Goal: Task Accomplishment & Management: Manage account settings

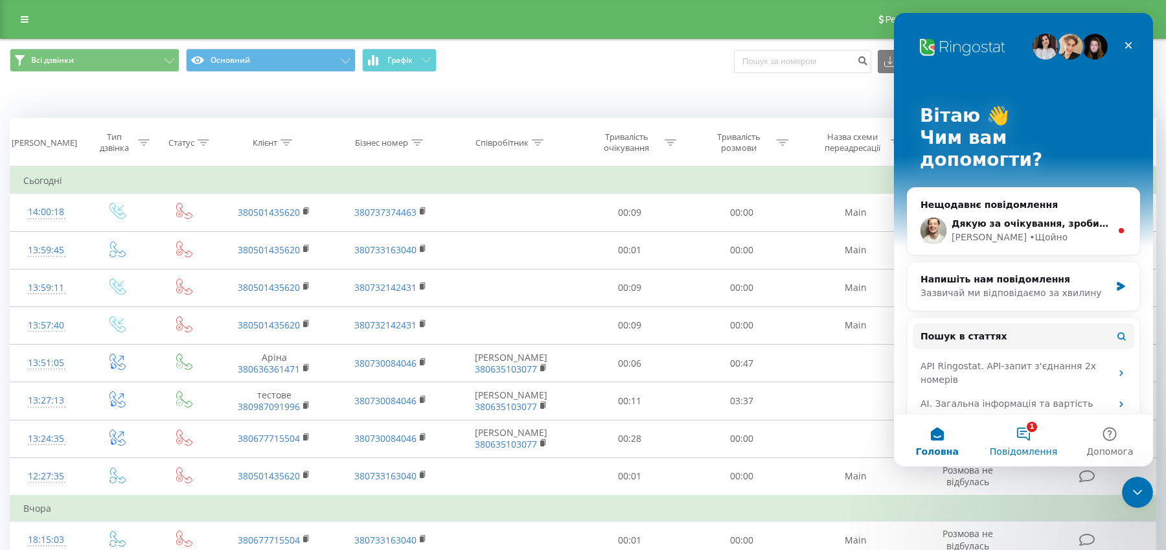
click at [1031, 427] on button "1 Повідомлення" at bounding box center [1023, 441] width 86 height 52
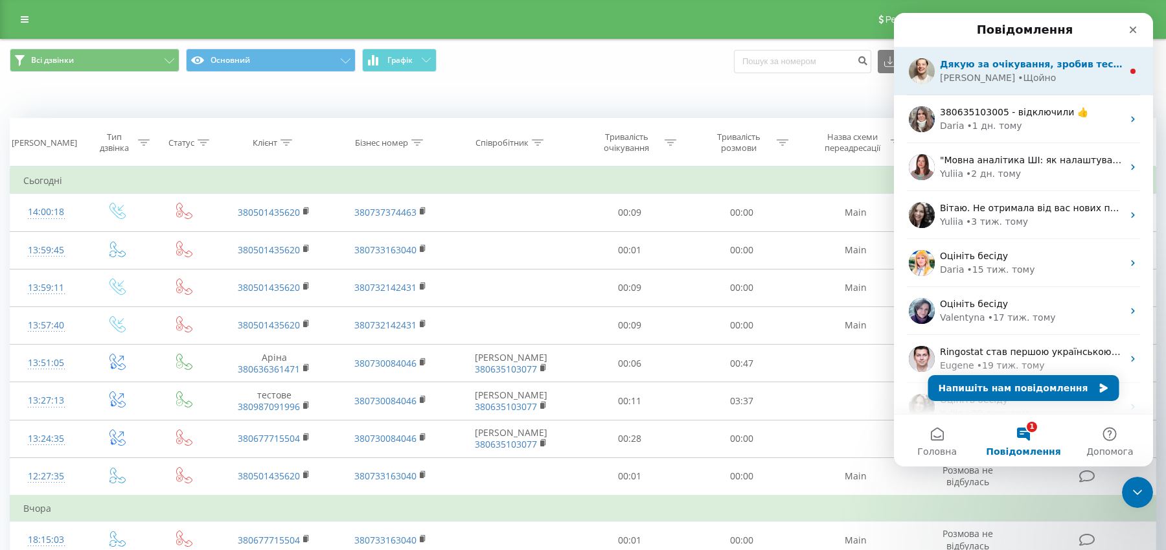
click at [1034, 79] on div "Vladyslav • Щойно" at bounding box center [1031, 78] width 183 height 14
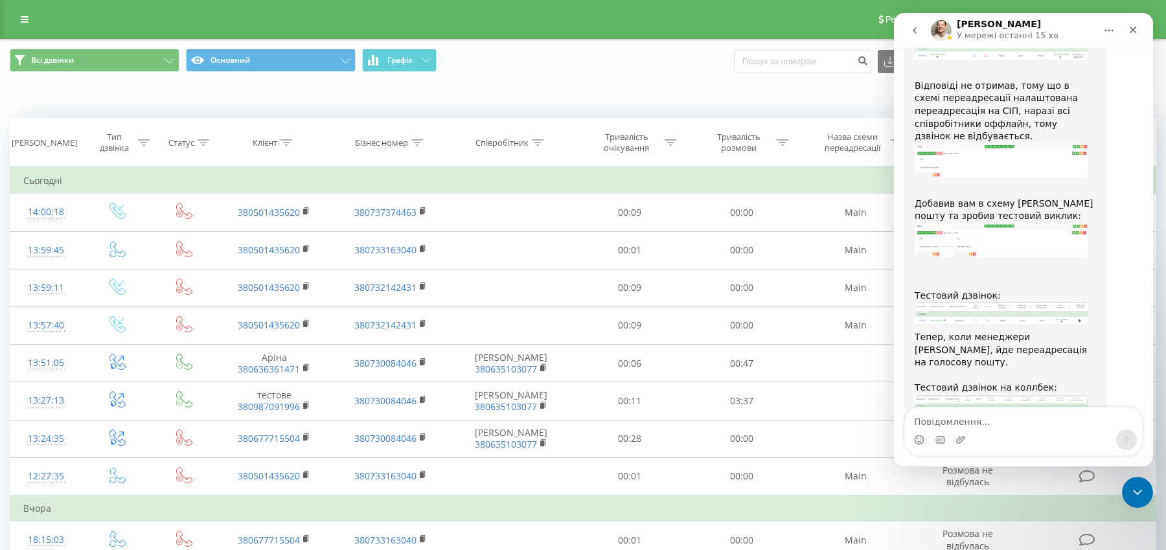
scroll to position [1571, 0]
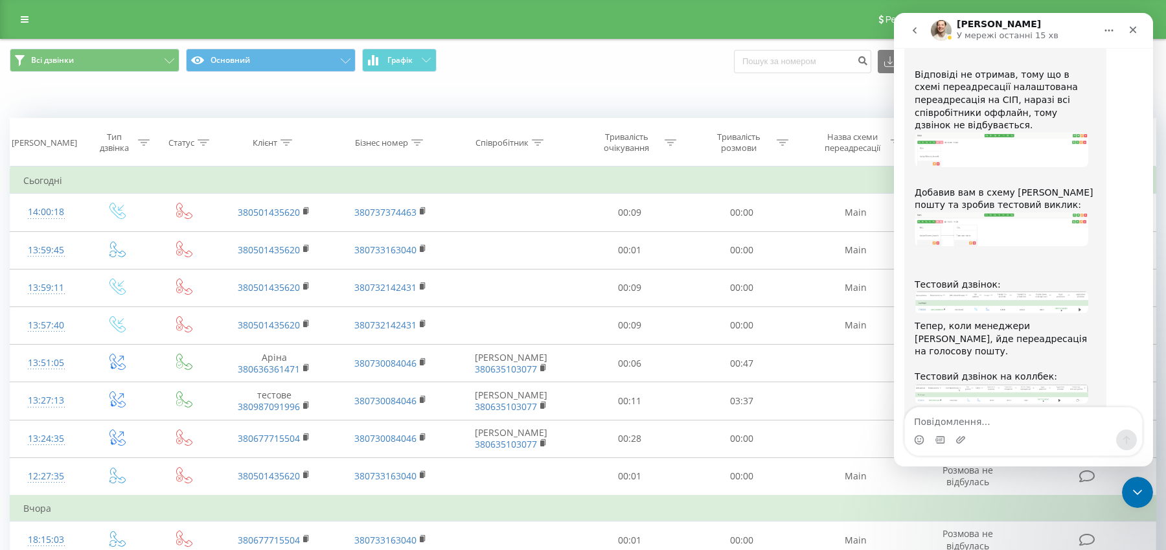
click at [955, 421] on textarea "Повідомлення..." at bounding box center [1023, 418] width 237 height 22
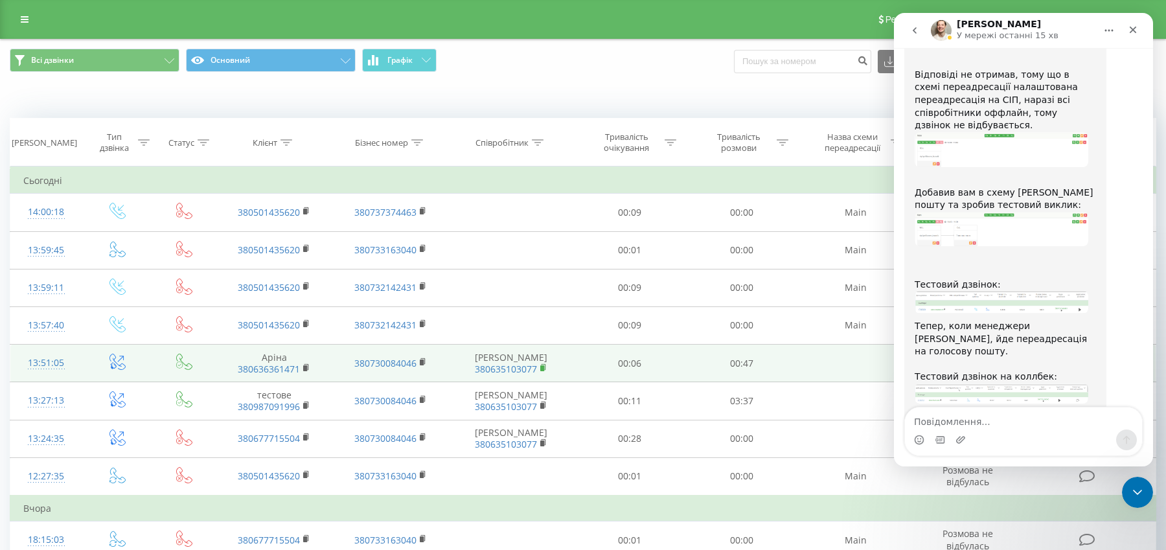
click at [546, 365] on icon at bounding box center [543, 367] width 7 height 9
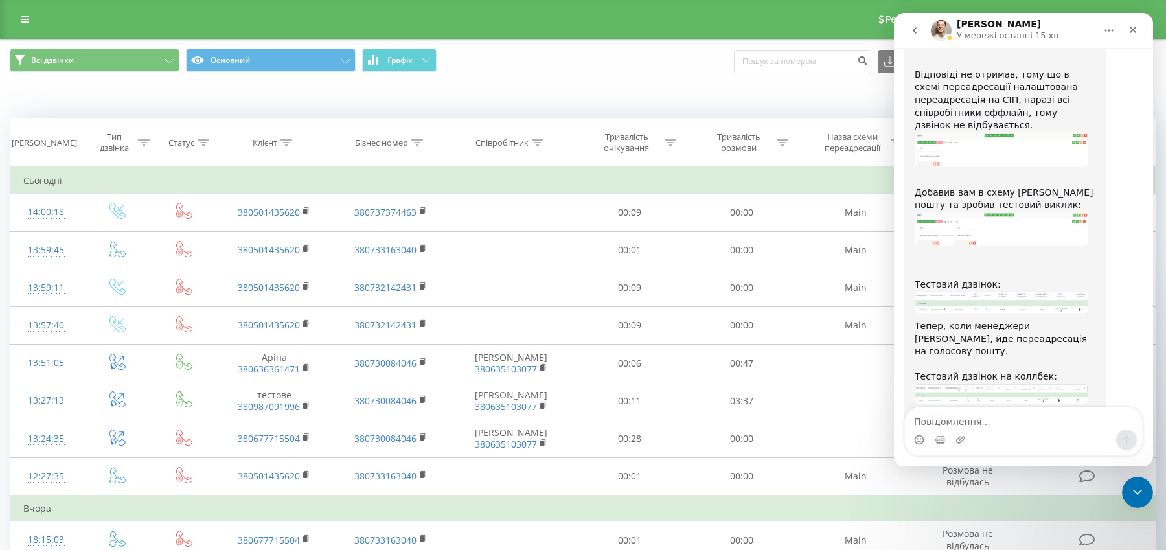
scroll to position [1621, 0]
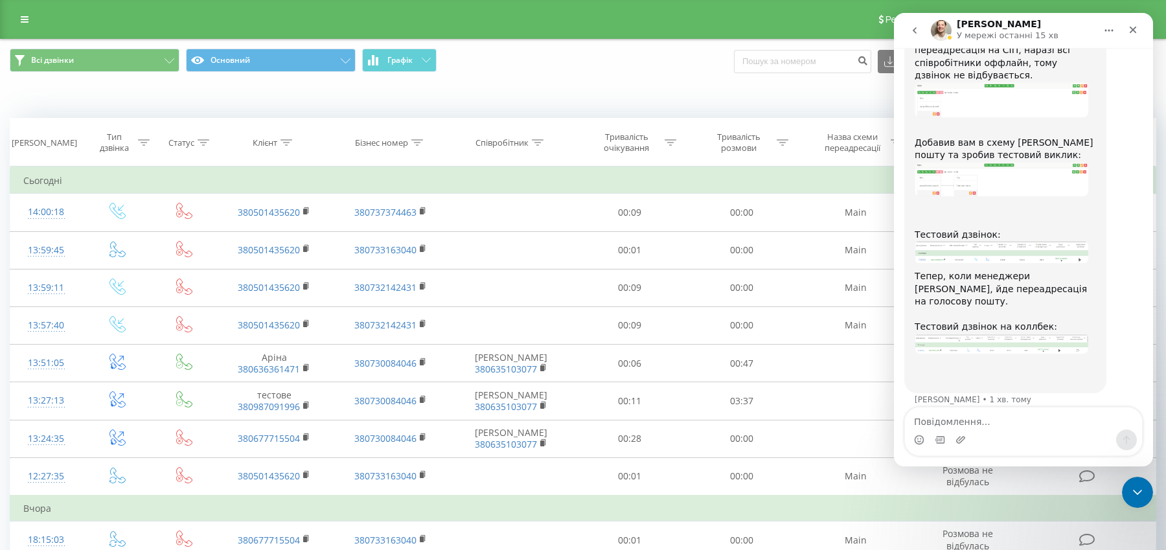
click at [976, 430] on div "Месенджер Intercom" at bounding box center [1023, 439] width 237 height 21
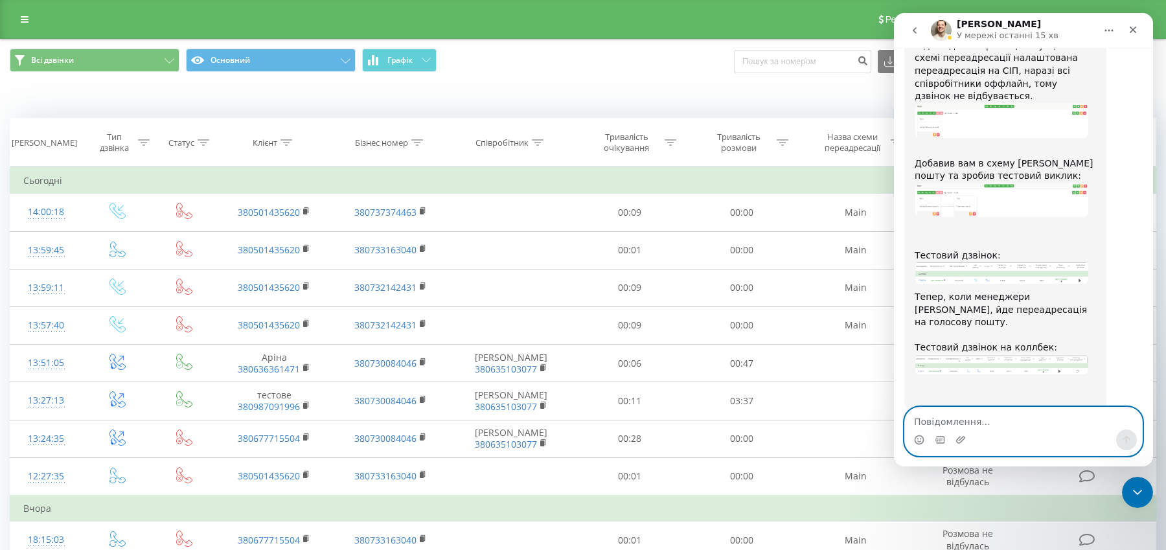
click at [971, 422] on textarea "Повідомлення..." at bounding box center [1023, 418] width 237 height 22
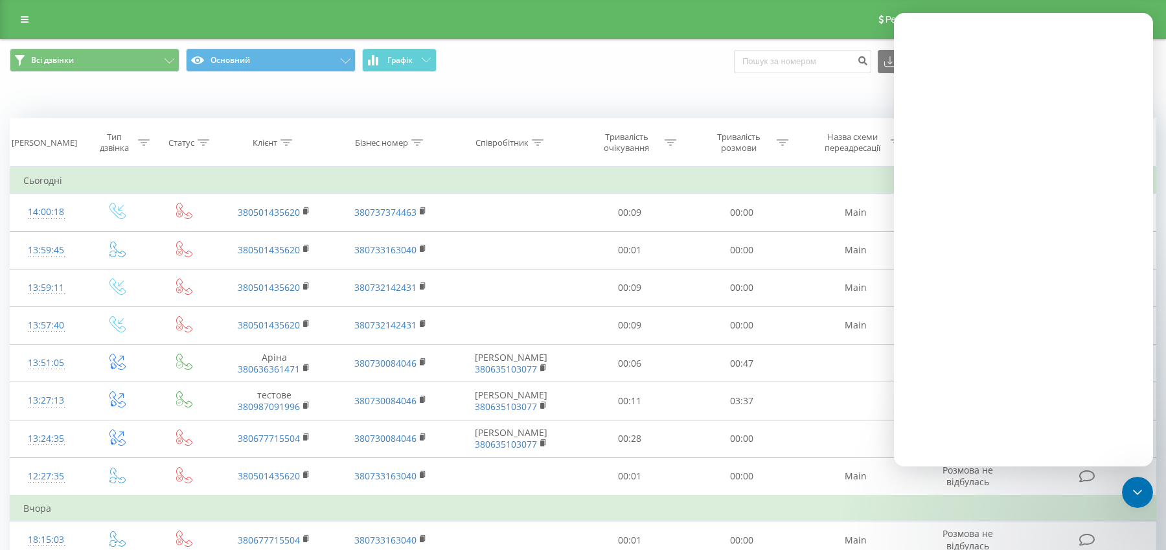
scroll to position [0, 0]
type textarea "а чи можна налаштувати так, аби колбек потім пе"
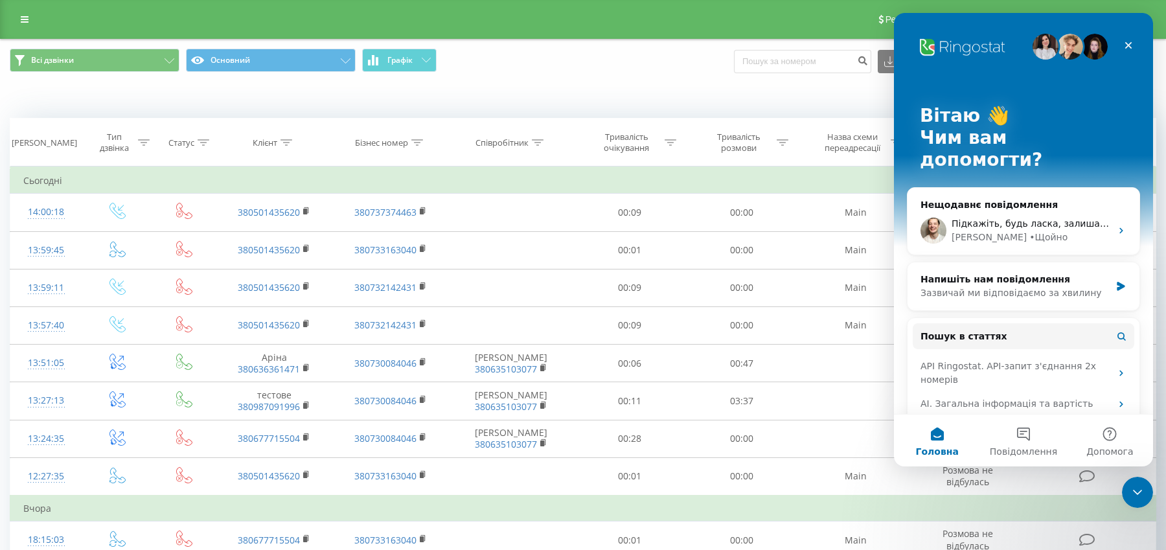
click at [1021, 416] on div "Інтеграція з KeyCRM" at bounding box center [1024, 428] width 222 height 24
click at [1020, 447] on span "Повідомлення" at bounding box center [1023, 451] width 67 height 9
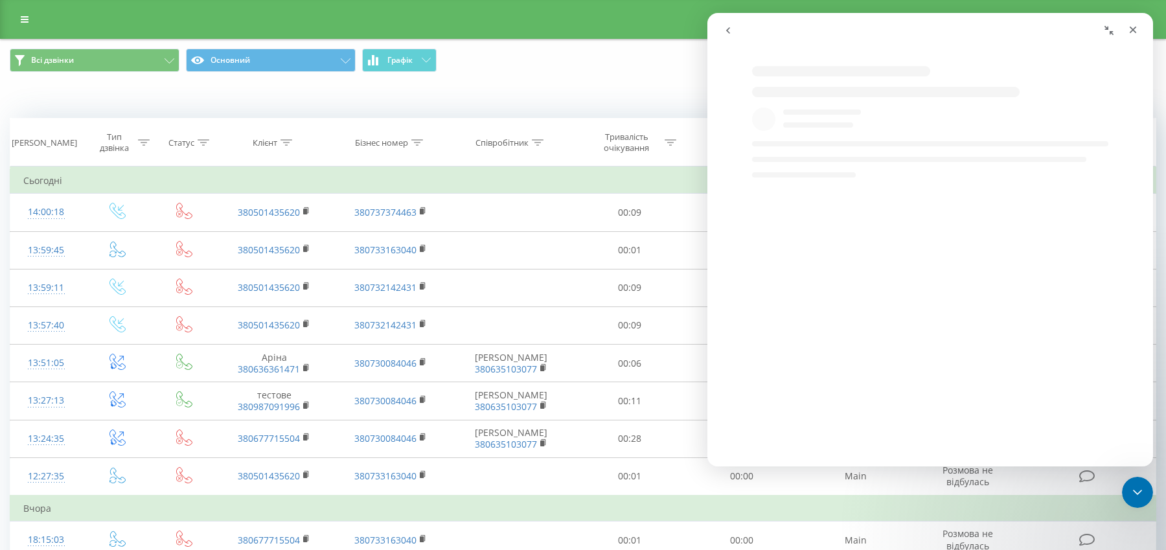
click at [721, 25] on button "go back" at bounding box center [728, 30] width 25 height 25
select select "uk"
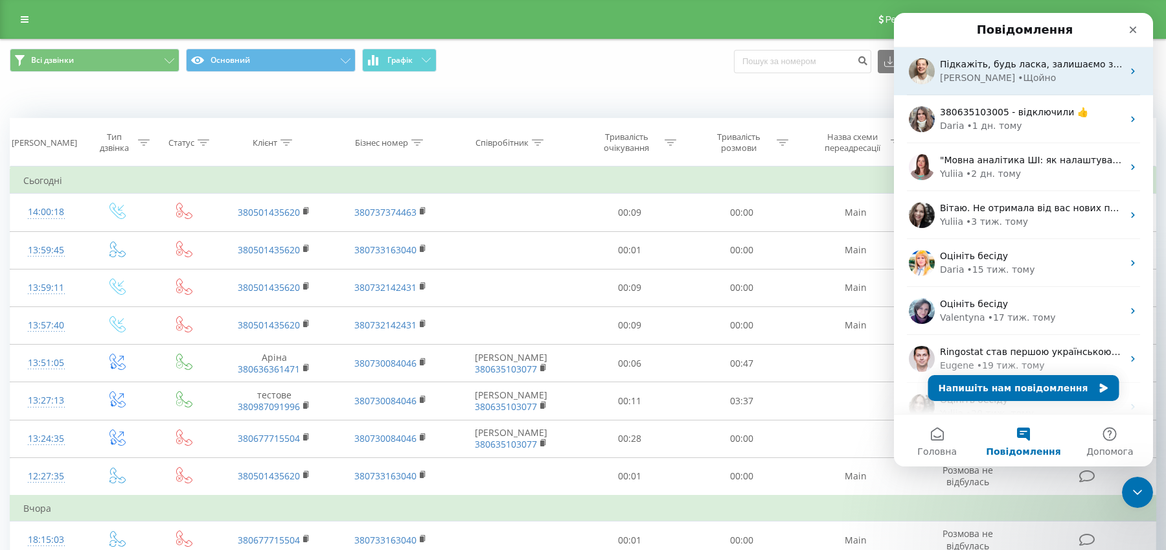
click at [1038, 73] on div "Vladyslav • Щойно" at bounding box center [1031, 78] width 183 height 14
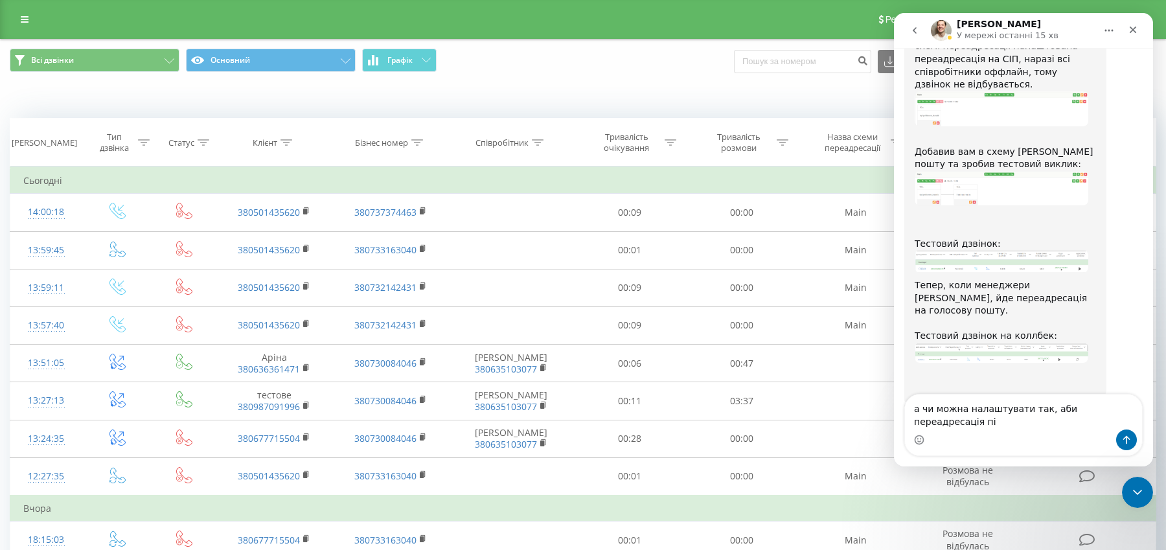
scroll to position [1605, 0]
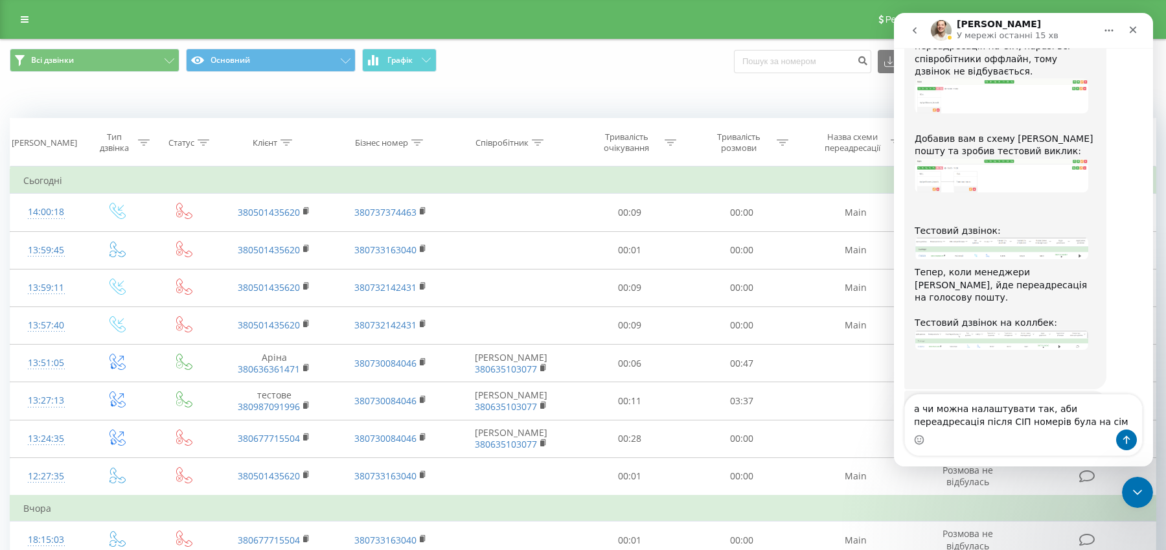
type textarea "а чи можна налаштувати так, аби переадресація після СІП номерів була на сім 380…"
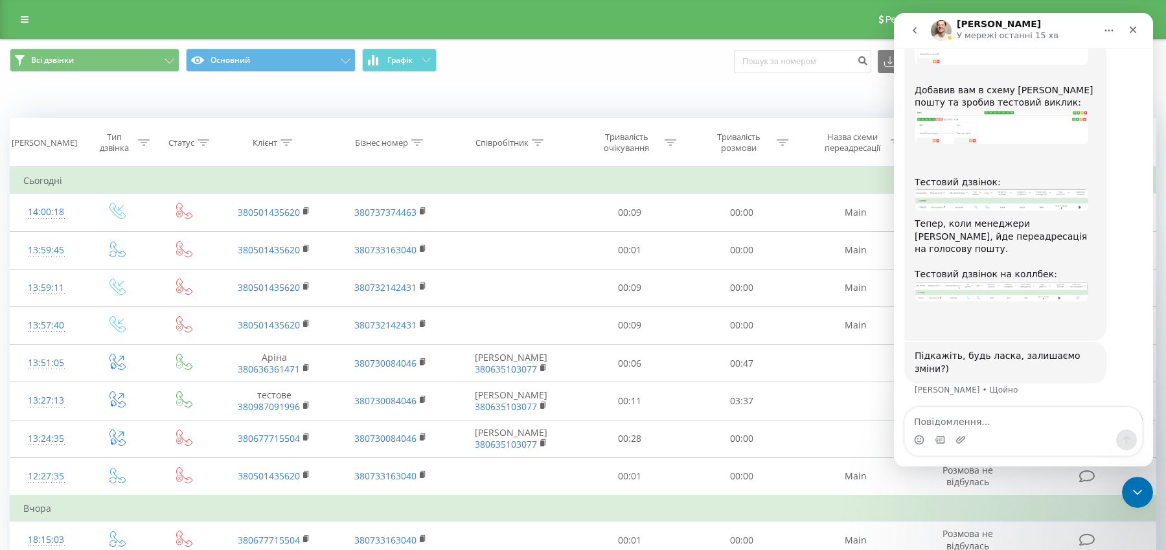
scroll to position [1656, 0]
click at [989, 279] on img "Vladyslav каже…" at bounding box center [1002, 289] width 174 height 20
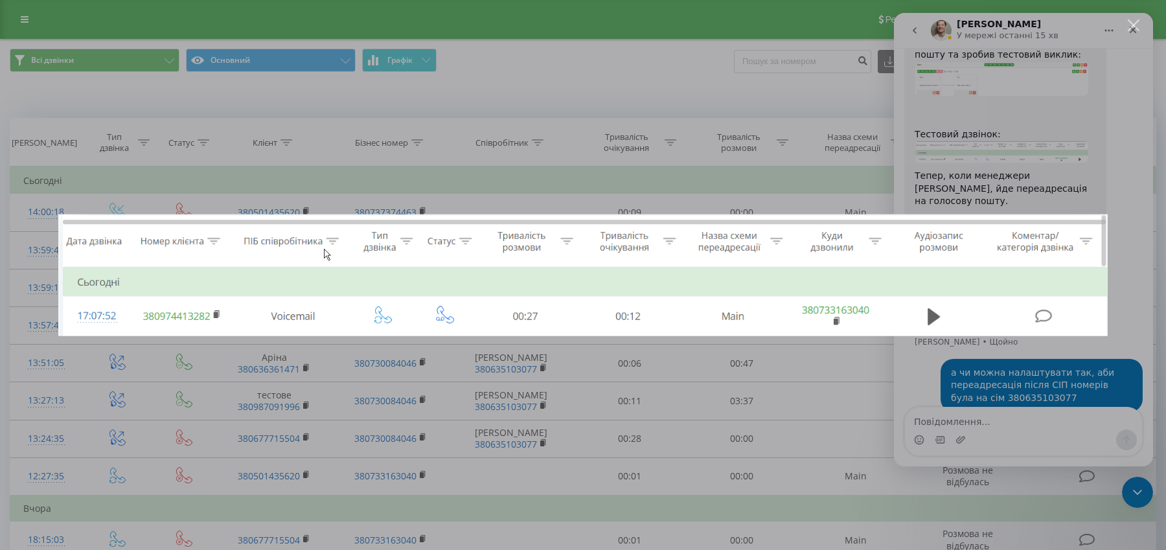
scroll to position [1706, 0]
click at [700, 412] on div "Месенджер Intercom" at bounding box center [583, 275] width 1166 height 550
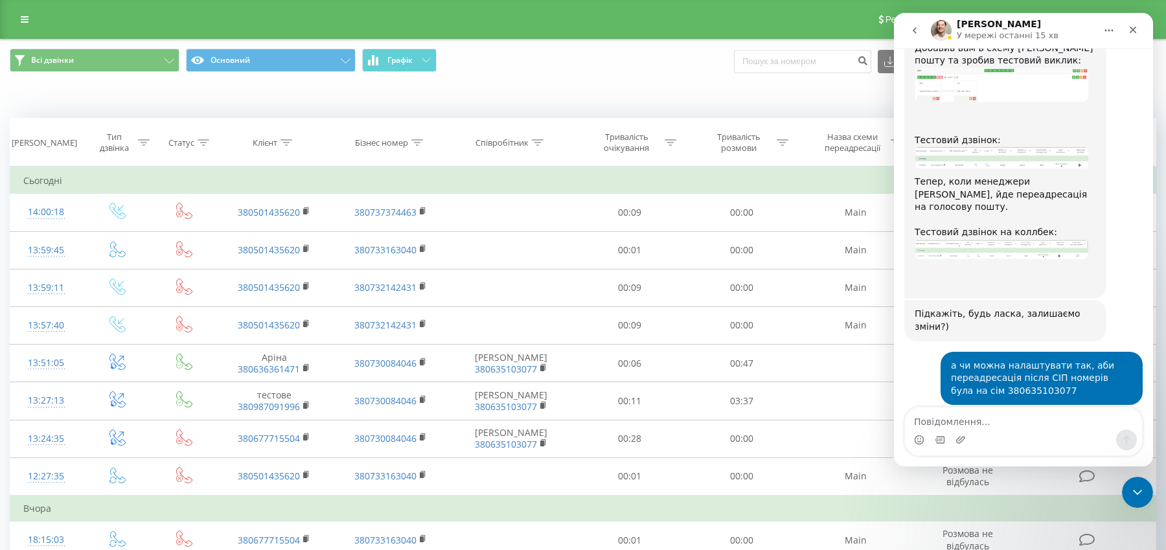
scroll to position [1694, 0]
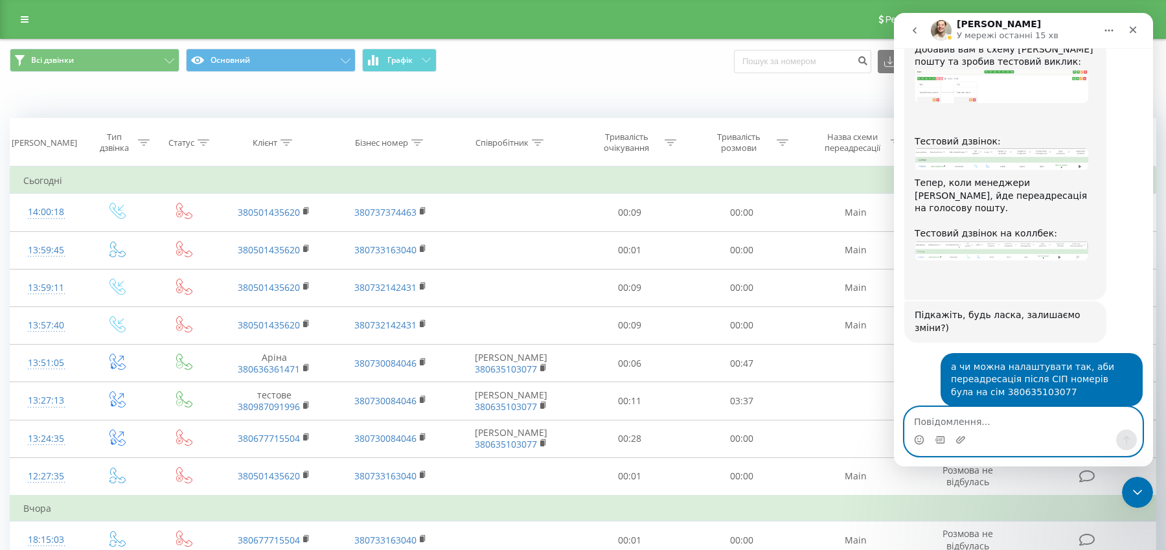
click at [970, 428] on textarea "Повідомлення..." at bounding box center [1023, 418] width 237 height 22
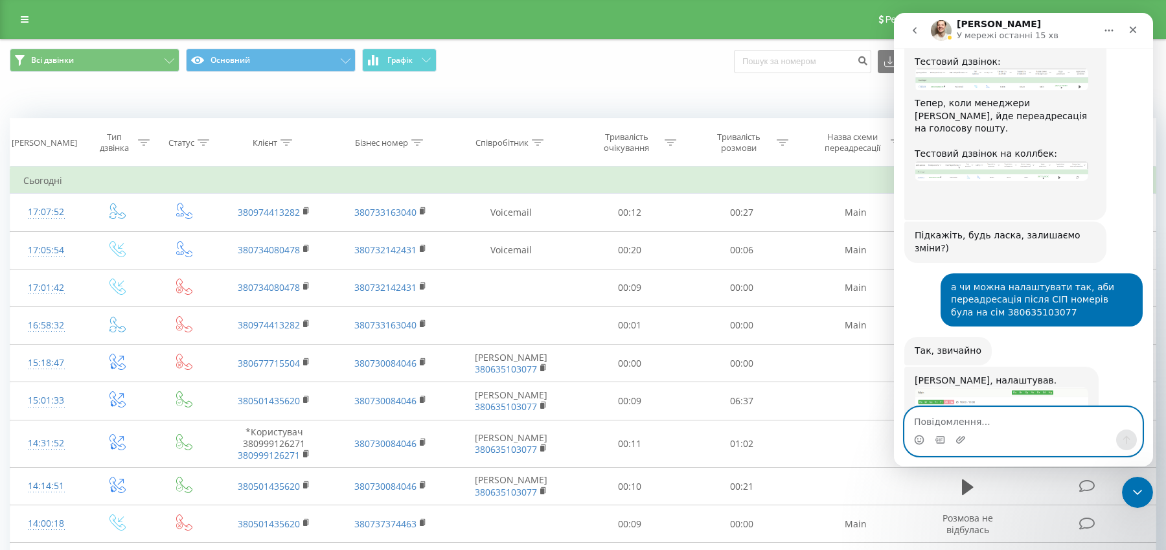
scroll to position [1775, 0]
click at [953, 427] on textarea "Повідомлення..." at bounding box center [1023, 418] width 237 height 22
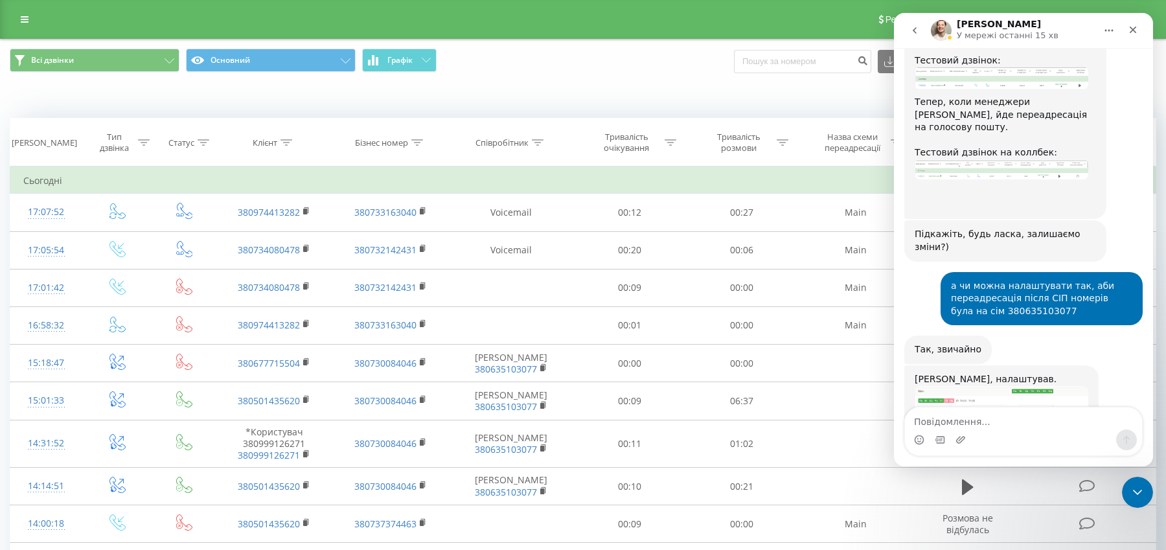
click at [994, 386] on img "Vladyslav каже…" at bounding box center [1002, 411] width 174 height 51
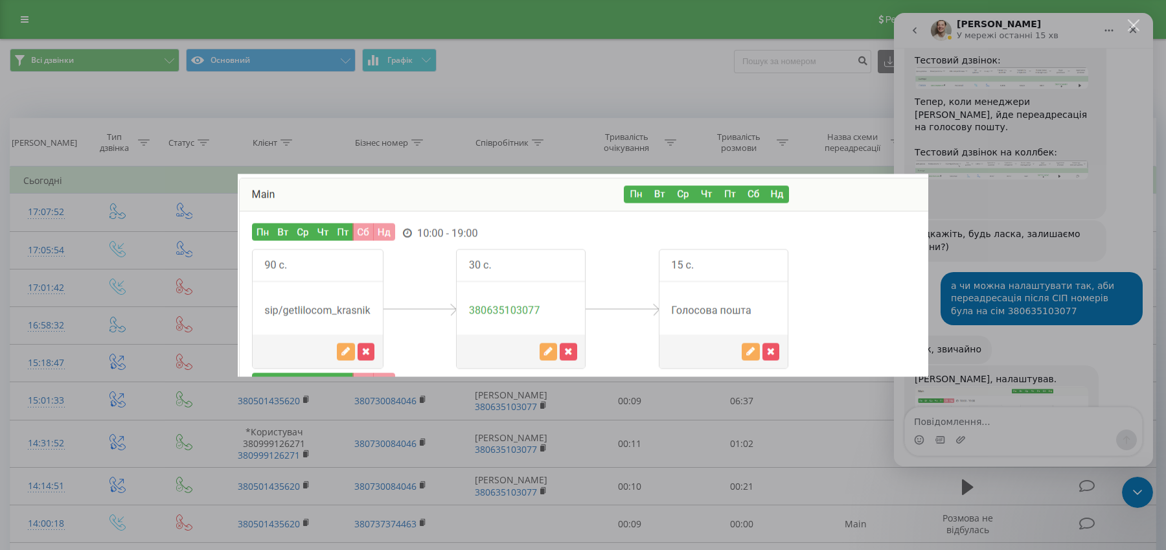
click at [1000, 322] on div "Месенджер Intercom" at bounding box center [583, 275] width 1166 height 550
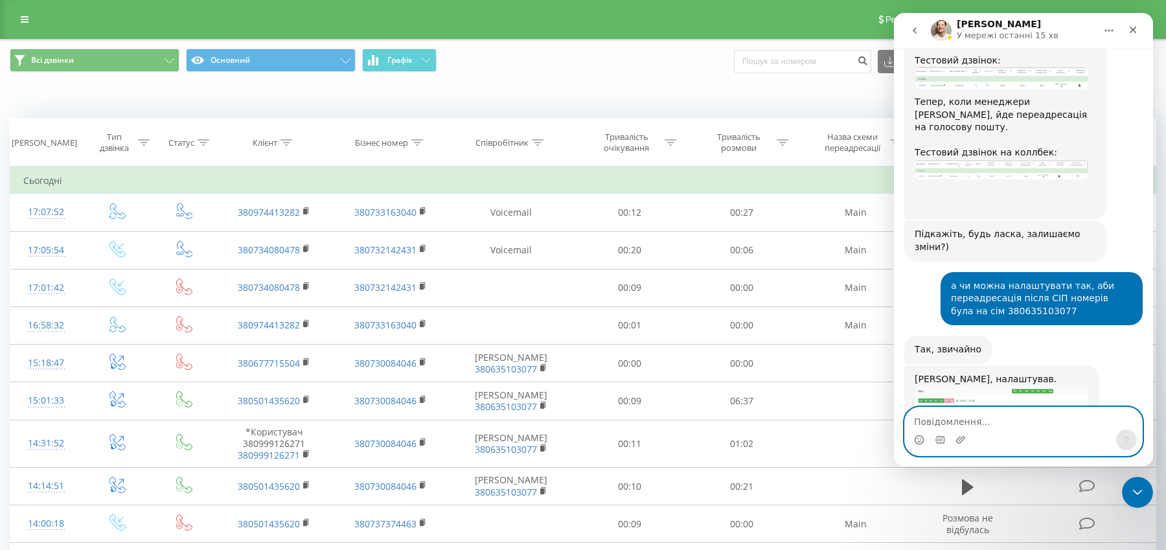
click at [963, 426] on textarea "Повідомлення..." at bounding box center [1023, 418] width 237 height 22
type textarea "дякую!"
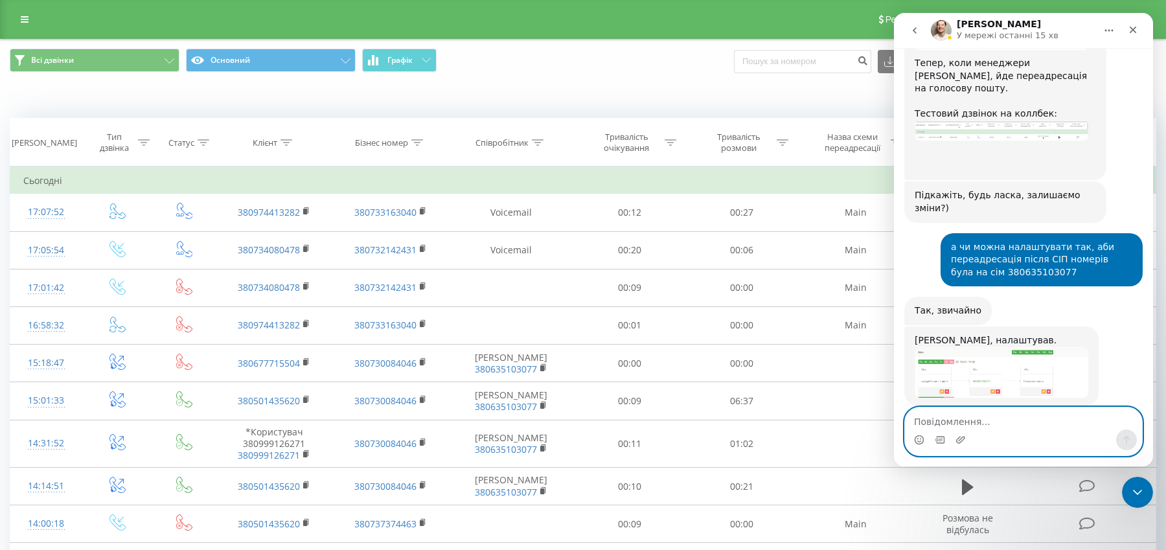
click at [952, 422] on textarea "Повідомлення..." at bounding box center [1023, 418] width 237 height 22
type textarea "це все"
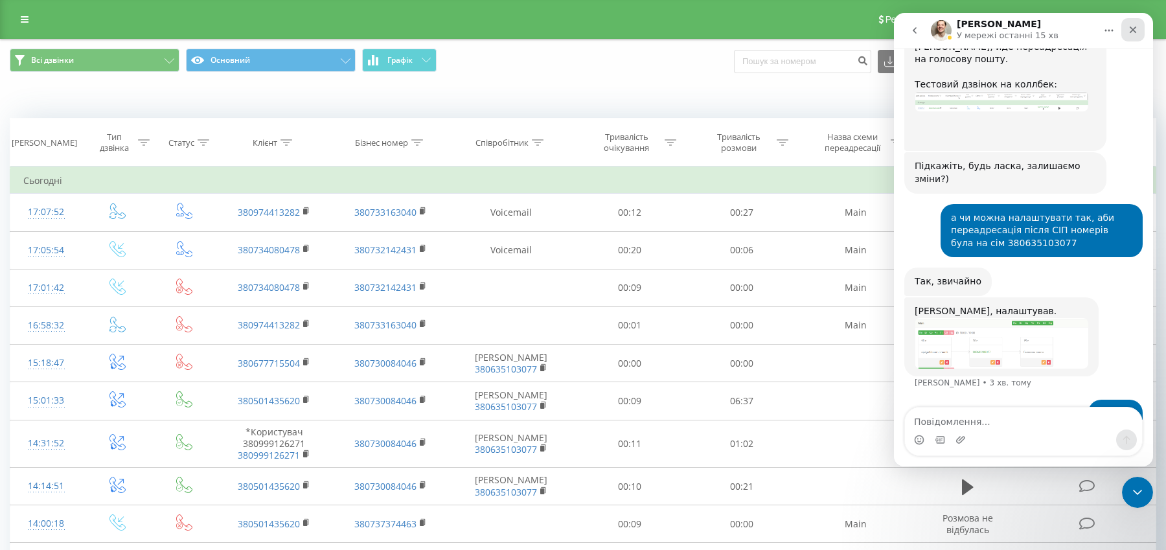
click at [1137, 31] on icon "Закрити" at bounding box center [1133, 30] width 10 height 10
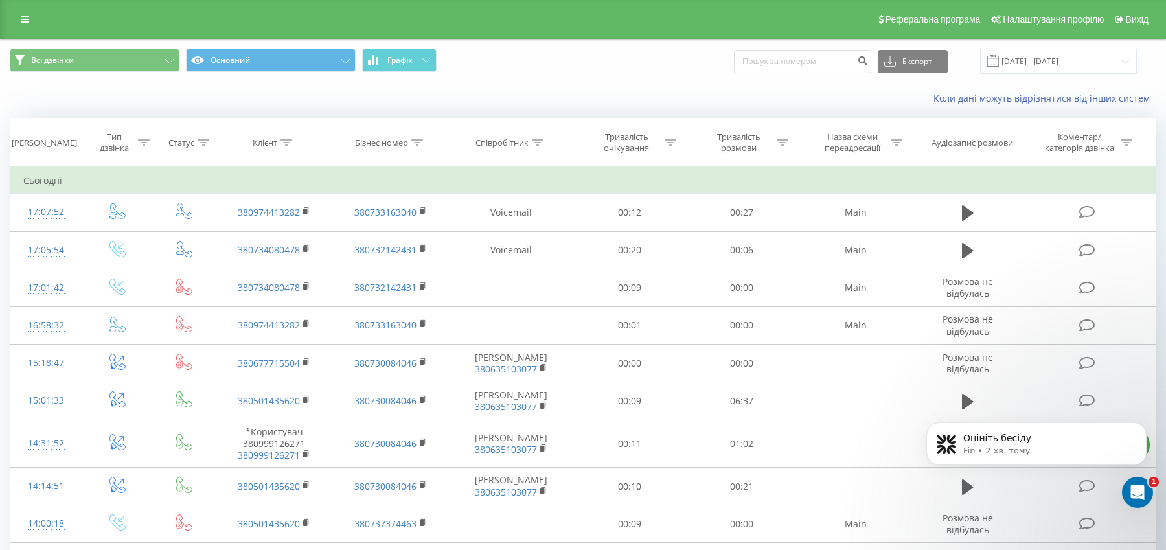
scroll to position [0, 0]
click at [1090, 446] on p "Fin • 2 хв. тому" at bounding box center [1046, 451] width 167 height 12
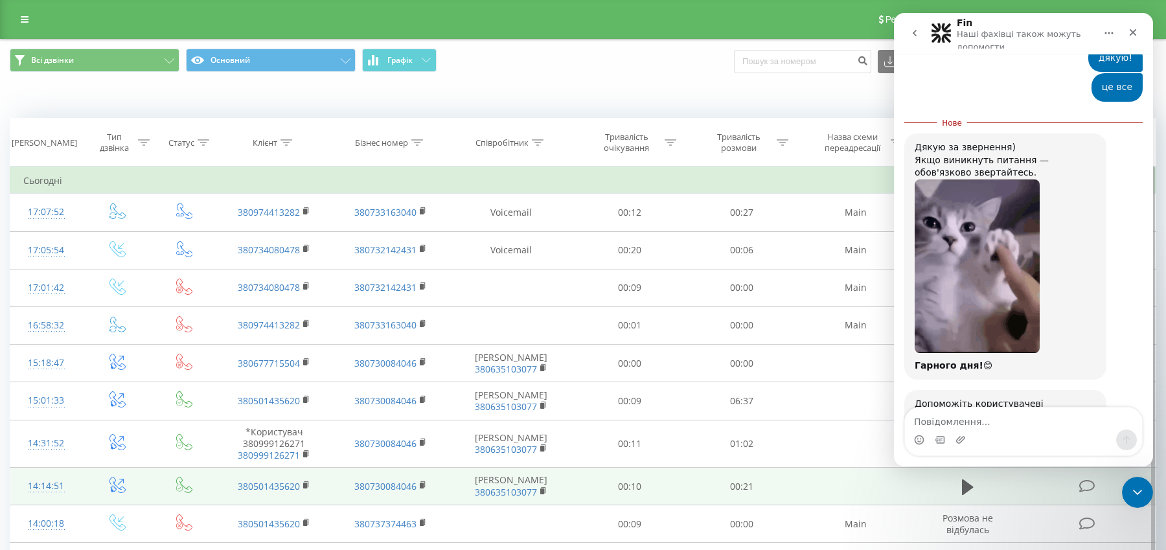
scroll to position [2191, 0]
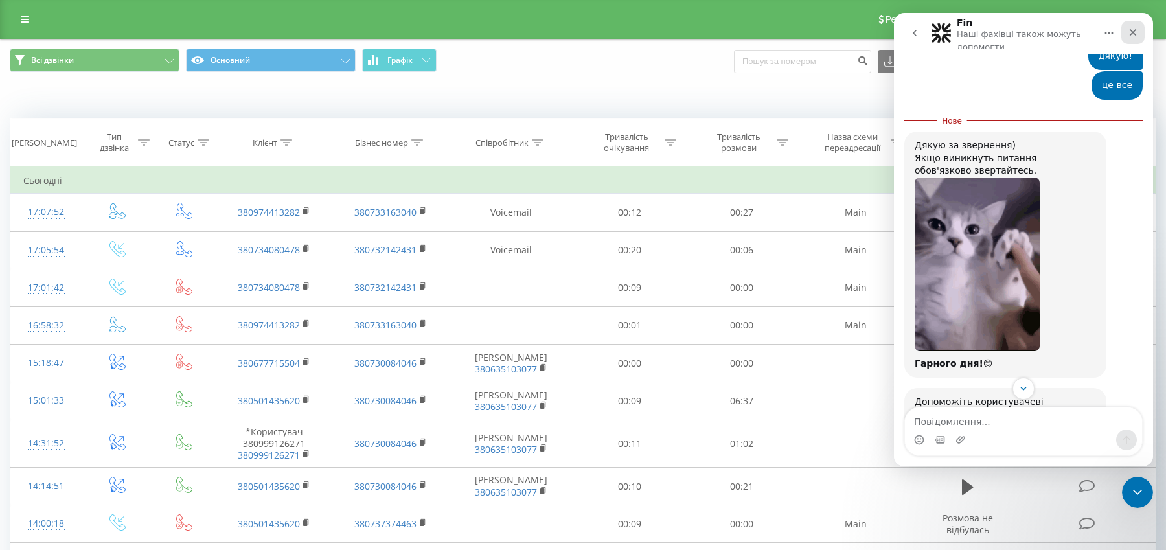
click at [1133, 31] on icon "Закрити" at bounding box center [1133, 32] width 7 height 7
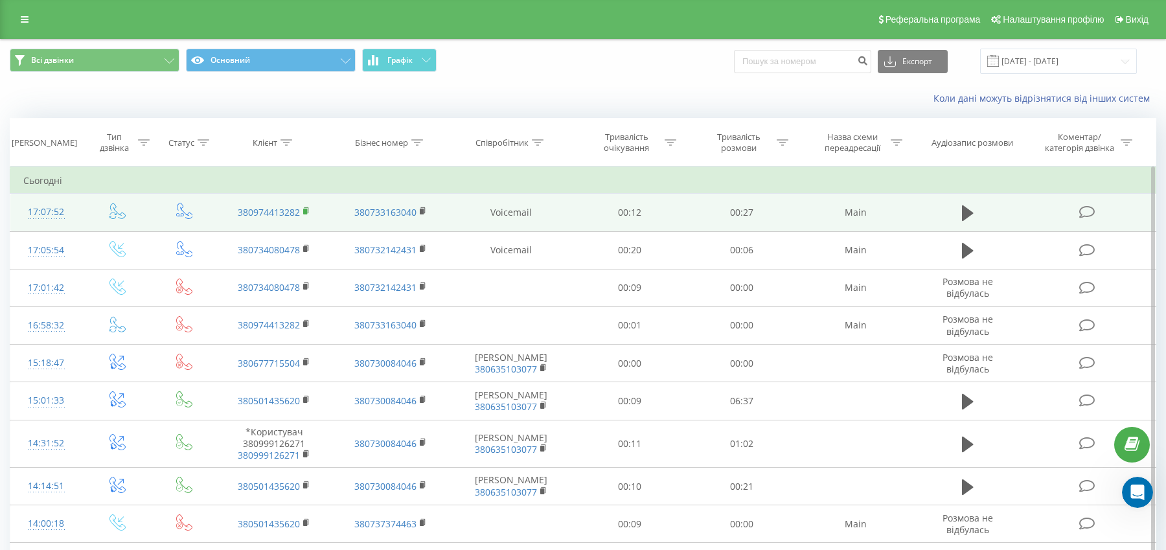
click at [306, 211] on rect at bounding box center [305, 212] width 4 height 6
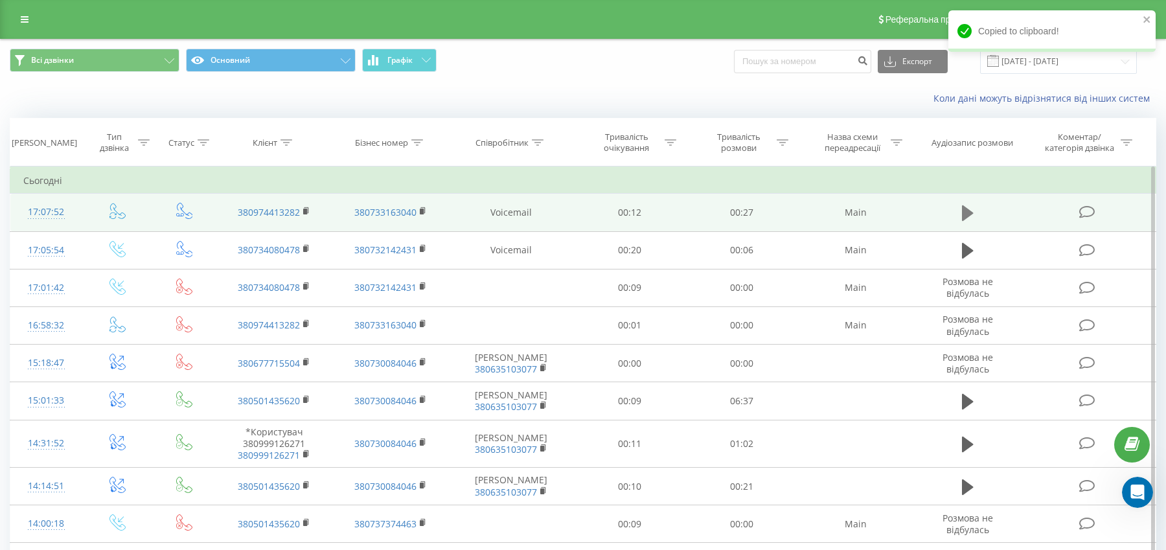
click at [968, 211] on icon at bounding box center [968, 213] width 12 height 16
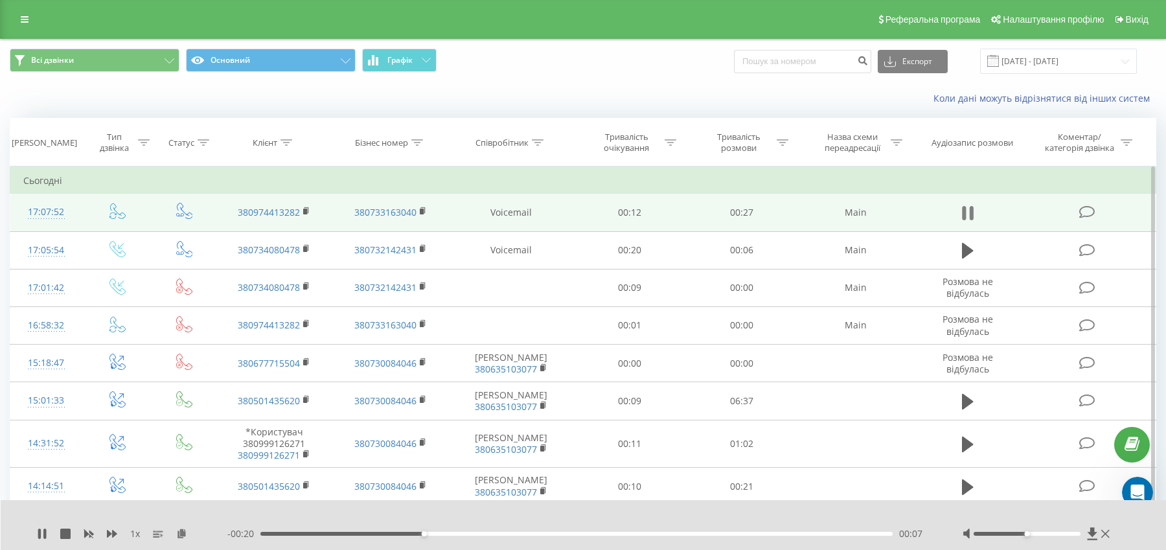
click at [968, 211] on icon at bounding box center [968, 213] width 12 height 18
click at [1141, 485] on icon "Відкрити програму для спілкування Intercom" at bounding box center [1135, 490] width 21 height 21
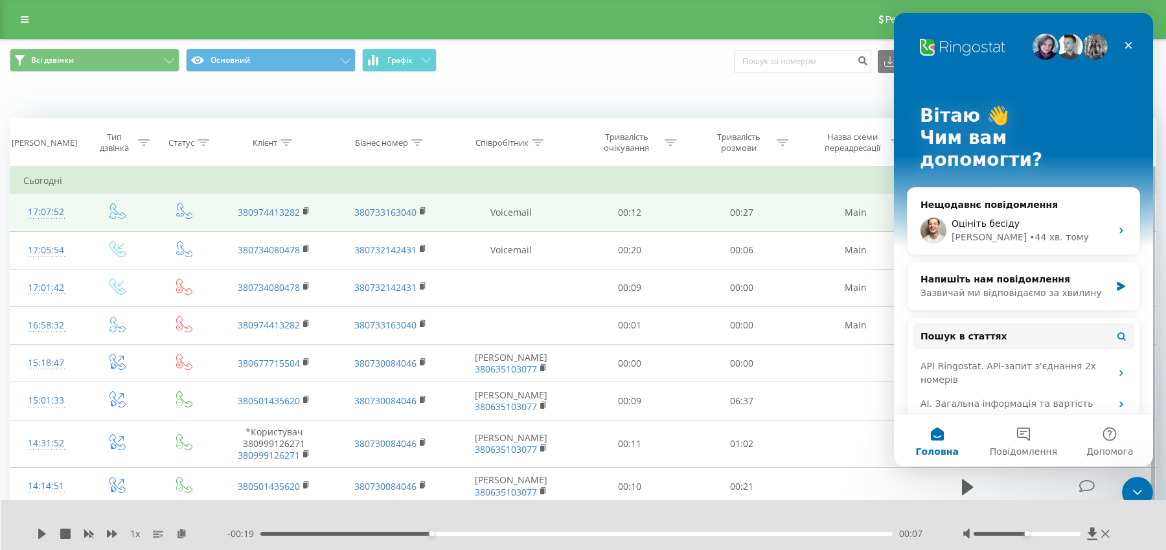
click at [687, 86] on div "Коли дані можуть відрізнятися вiд інших систем" at bounding box center [583, 98] width 1165 height 31
click at [18, 21] on link at bounding box center [24, 19] width 23 height 18
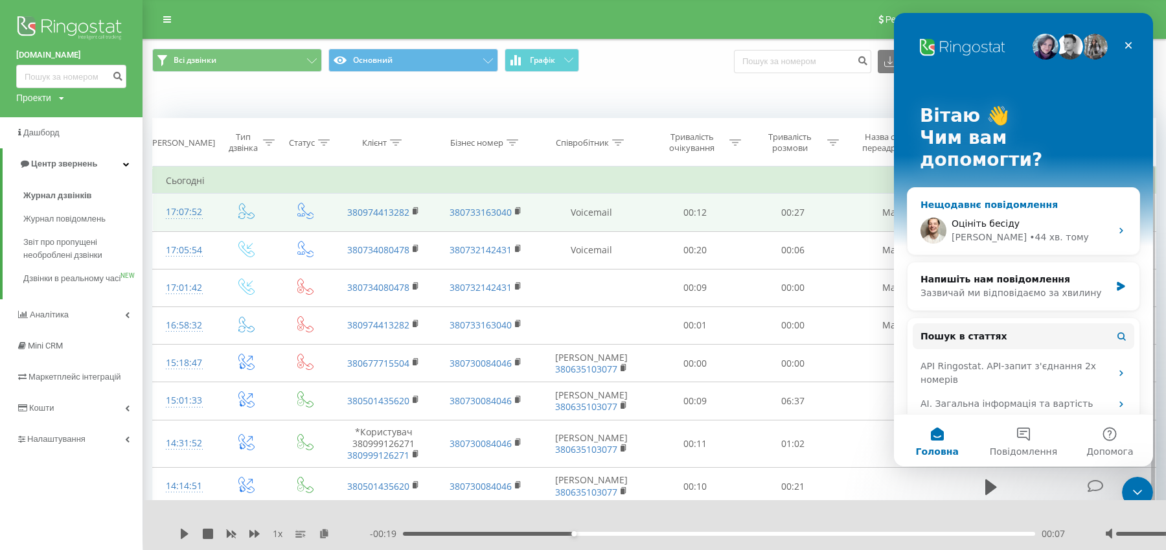
click at [1029, 231] on div "• 44 хв. тому" at bounding box center [1059, 238] width 60 height 14
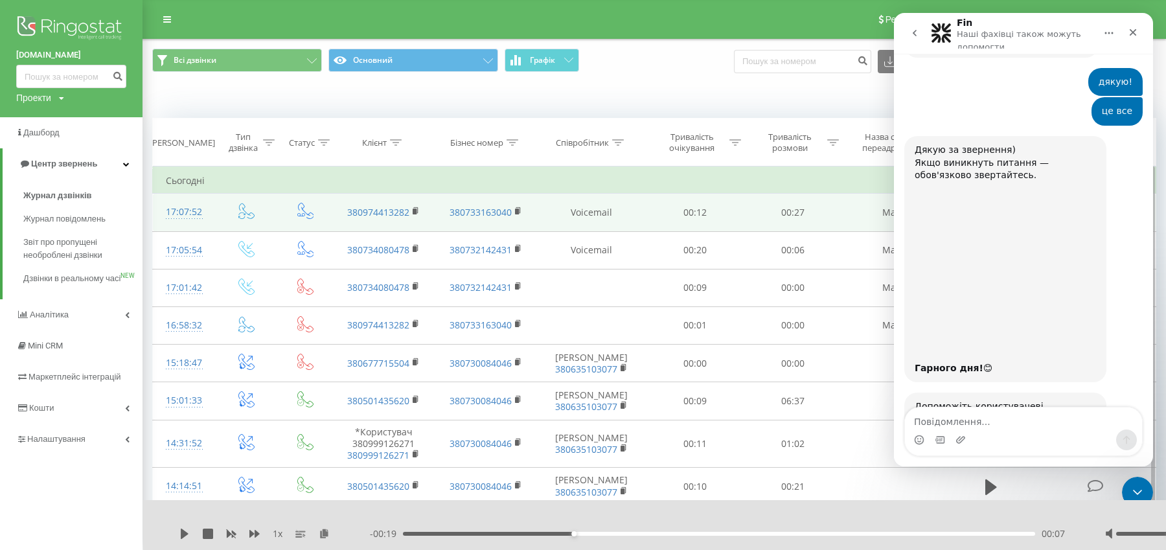
scroll to position [2221, 0]
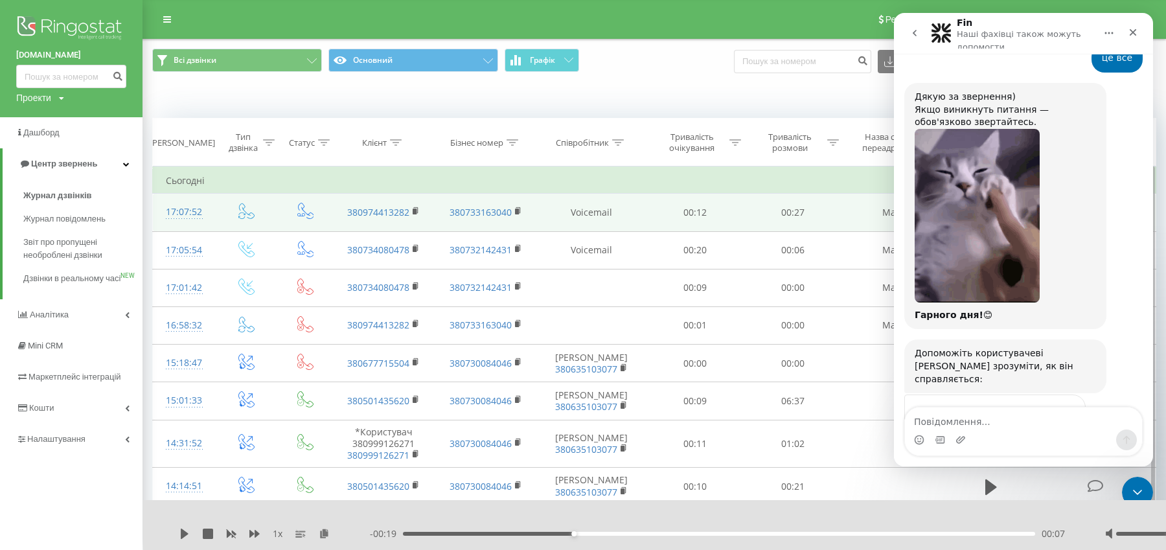
click at [908, 22] on button "go back" at bounding box center [914, 33] width 25 height 25
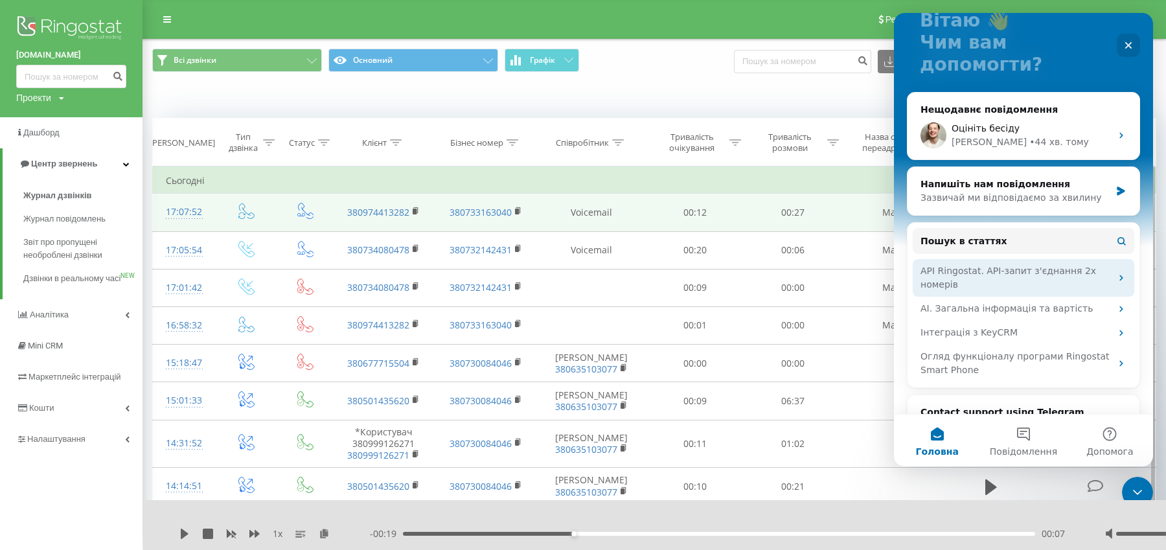
scroll to position [93, 0]
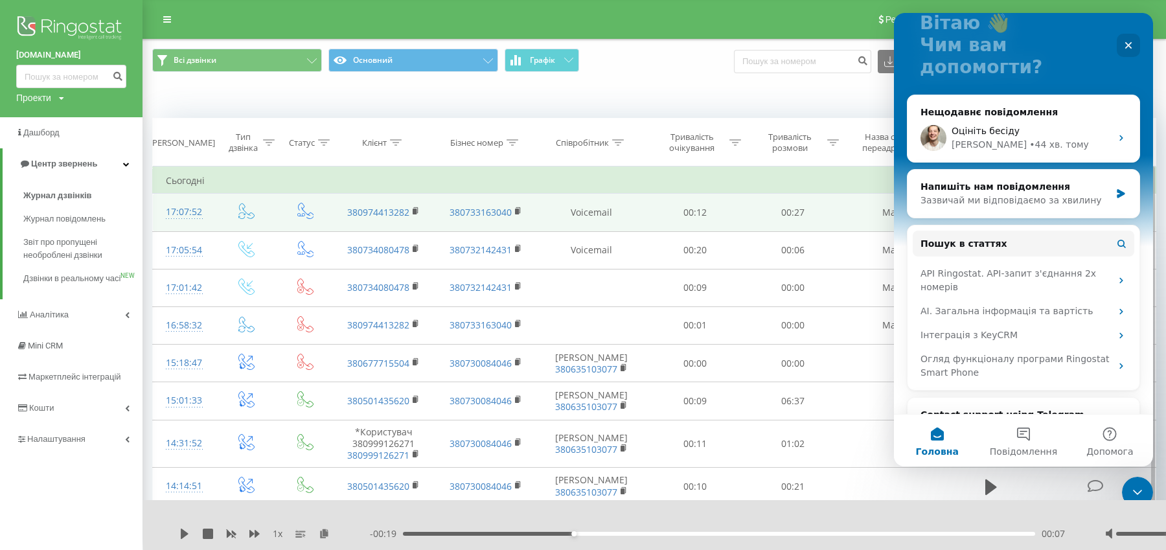
click at [763, 67] on div "Всі дзвінки Основний Графік Експорт .csv .xls .xlsx 20.07.2025 - 20.08.2025" at bounding box center [654, 61] width 1004 height 25
click at [1130, 39] on div "Закрити" at bounding box center [1128, 45] width 23 height 23
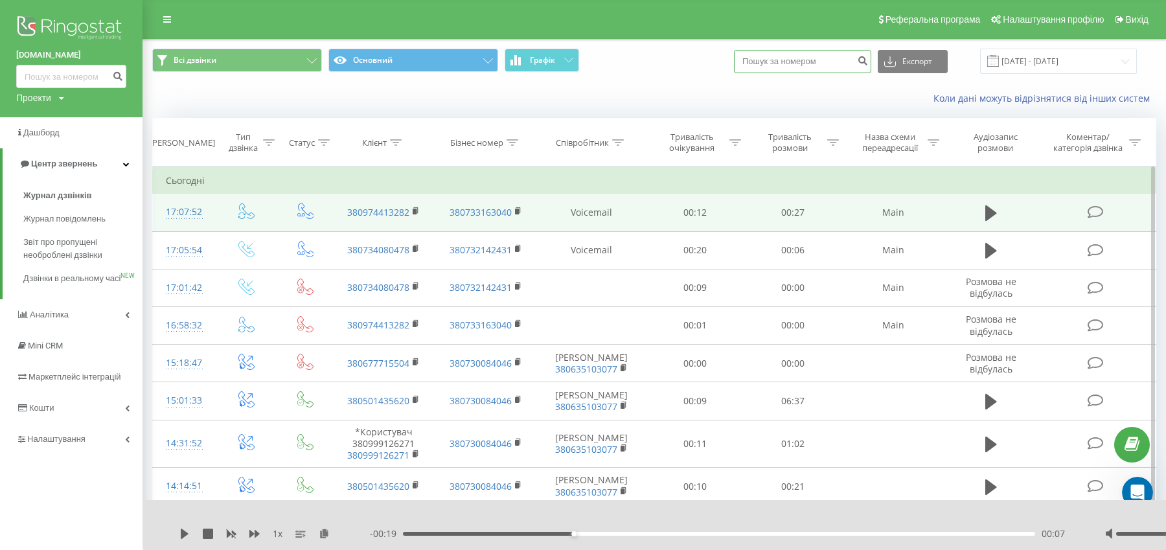
click at [856, 52] on input at bounding box center [802, 61] width 137 height 23
click at [49, 468] on div "getlilo.com Проекти getlilo.com Дашборд Центр звернень Журнал дзвінків Журнал п…" at bounding box center [71, 275] width 143 height 550
click at [58, 444] on span "Налаштування" at bounding box center [58, 439] width 62 height 10
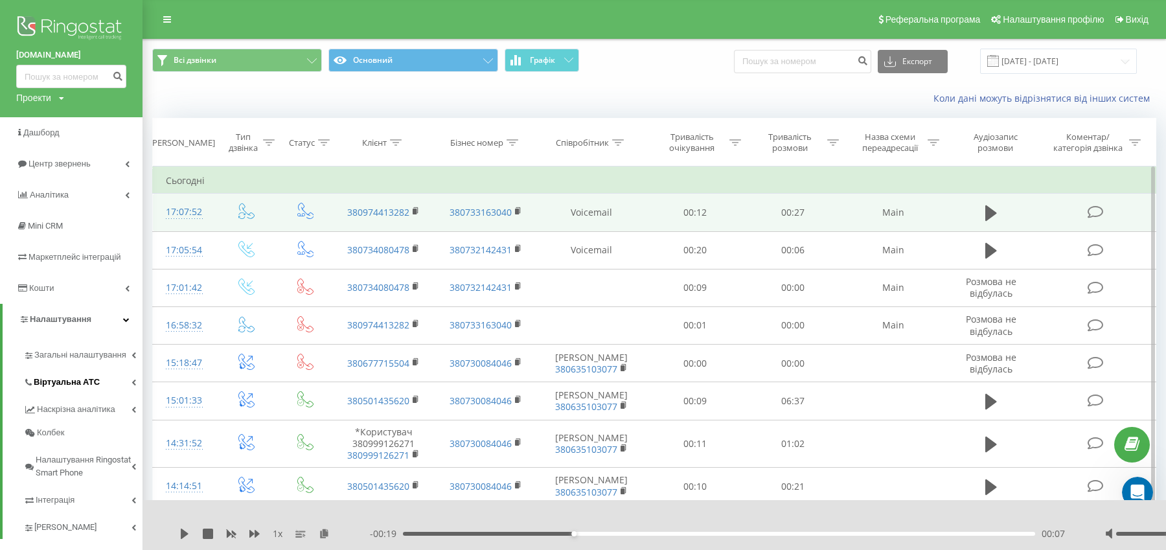
click at [80, 382] on span "Віртуальна АТС" at bounding box center [67, 382] width 66 height 13
click at [84, 428] on span "Переадресація" at bounding box center [71, 427] width 62 height 13
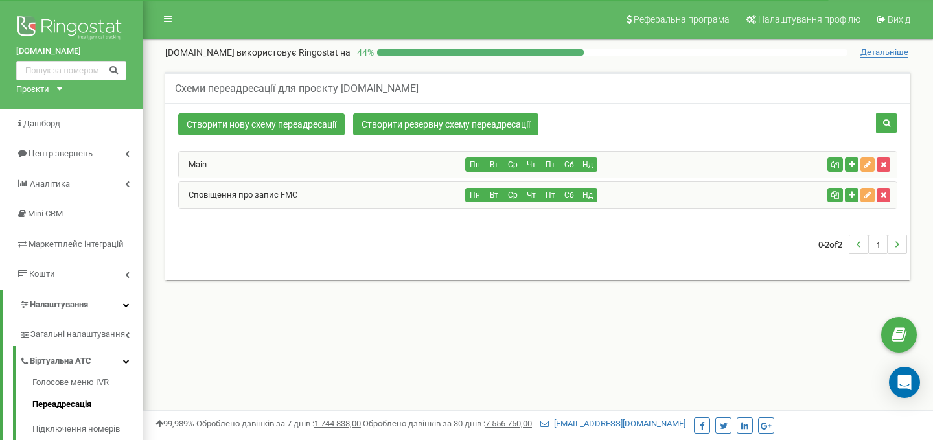
click at [436, 164] on div "Main" at bounding box center [322, 165] width 287 height 26
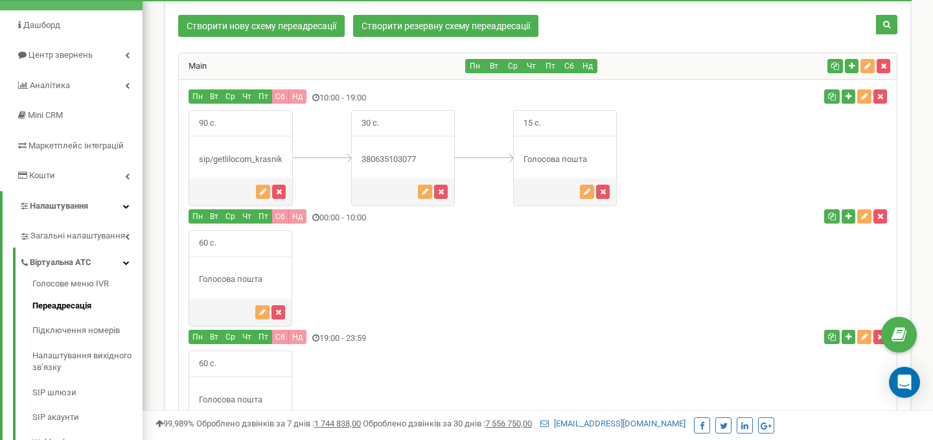
scroll to position [97, 0]
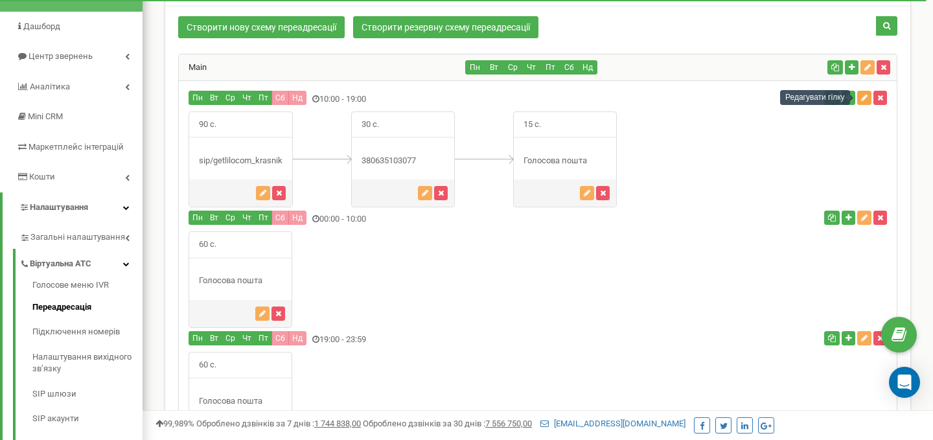
click at [865, 99] on icon "button" at bounding box center [864, 98] width 6 height 8
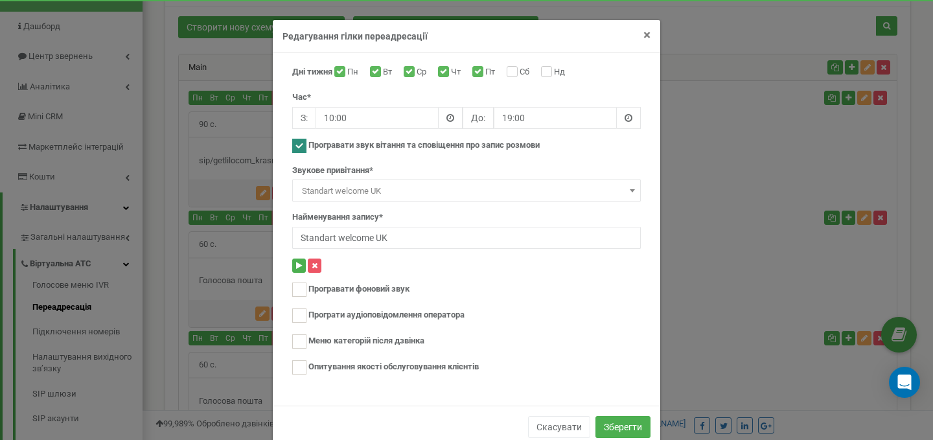
click at [646, 34] on span "×" at bounding box center [646, 35] width 7 height 16
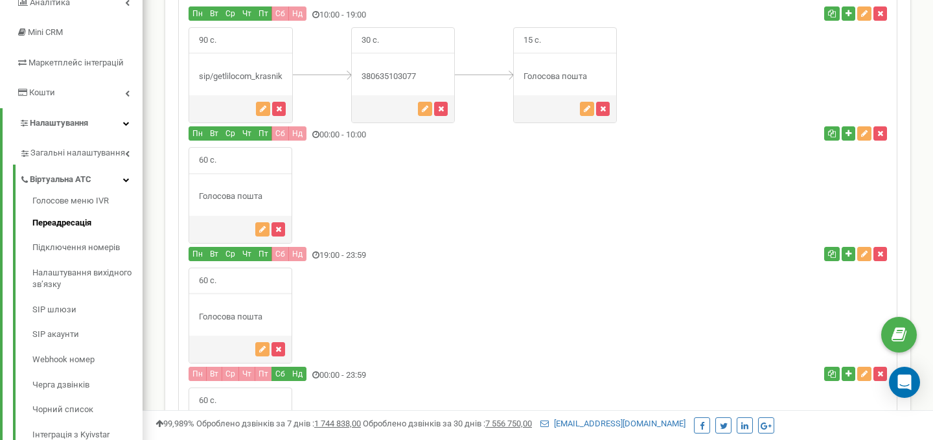
scroll to position [0, 0]
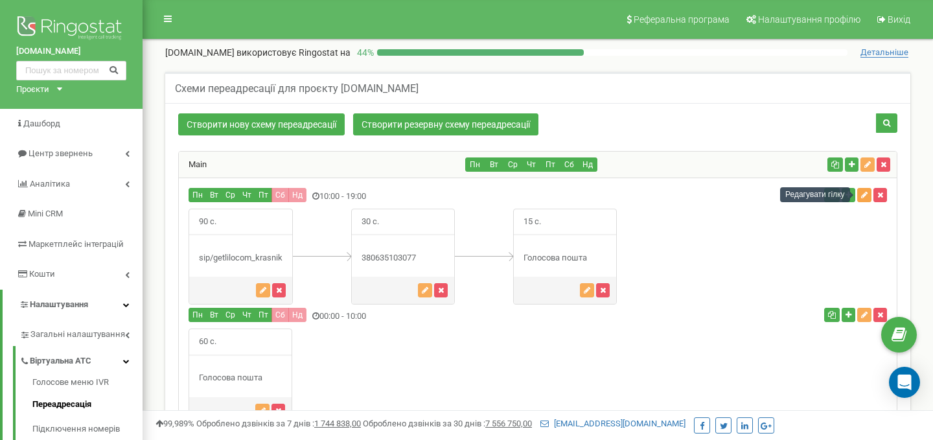
click at [865, 194] on icon "button" at bounding box center [864, 195] width 6 height 8
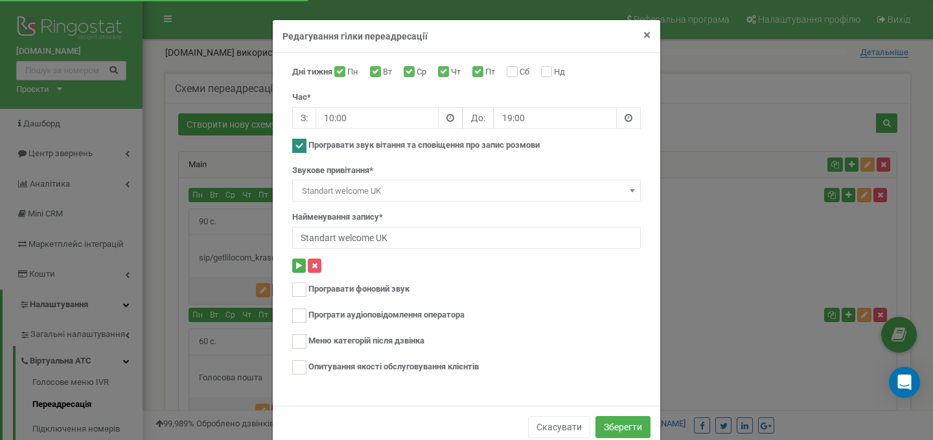
click at [650, 37] on span "×" at bounding box center [646, 35] width 7 height 16
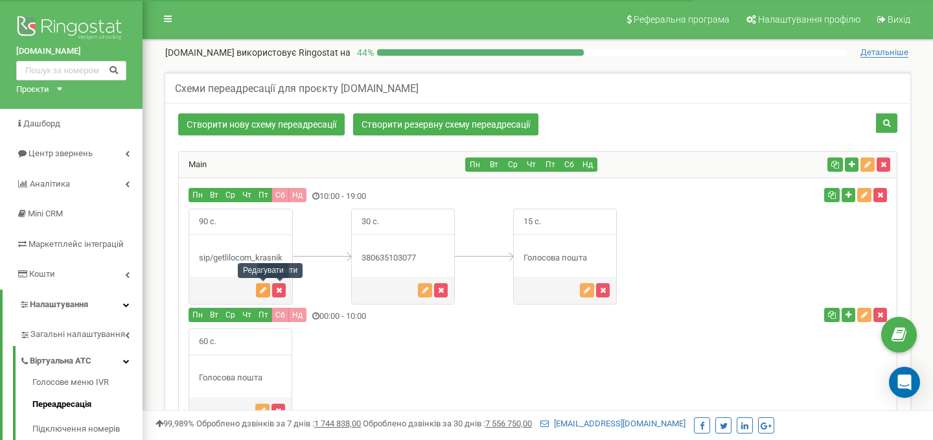
click at [260, 291] on icon "button" at bounding box center [263, 290] width 6 height 8
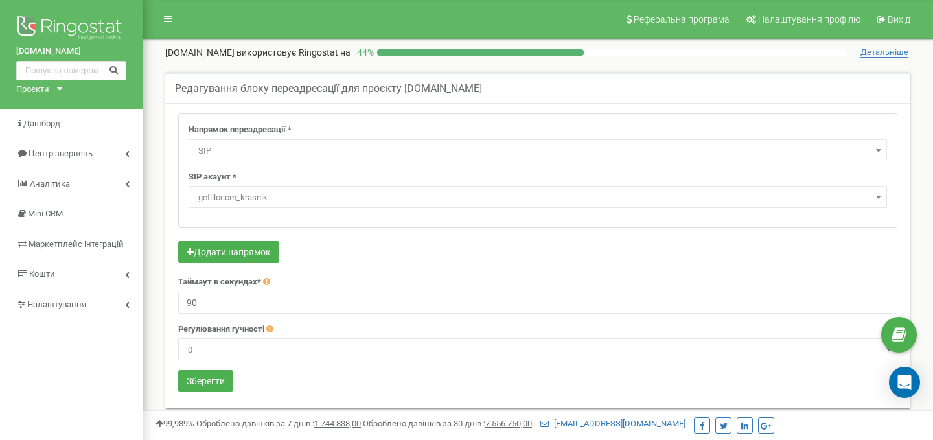
select select "SIP"
click at [700, 174] on div "SIP акаунт * getlilocom_krasnik getlilocom_honcharuk getlilocom_krasnik" at bounding box center [538, 190] width 698 height 38
click at [695, 186] on span "getlilocom_krasnik" at bounding box center [538, 197] width 698 height 22
click at [694, 191] on span "getlilocom_krasnik" at bounding box center [537, 198] width 689 height 18
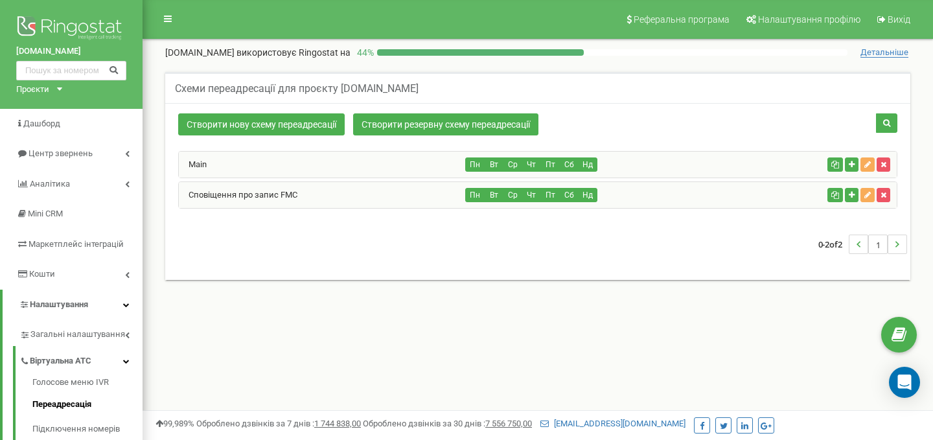
click at [368, 190] on div "Сповіщення про запис FMC" at bounding box center [322, 195] width 287 height 26
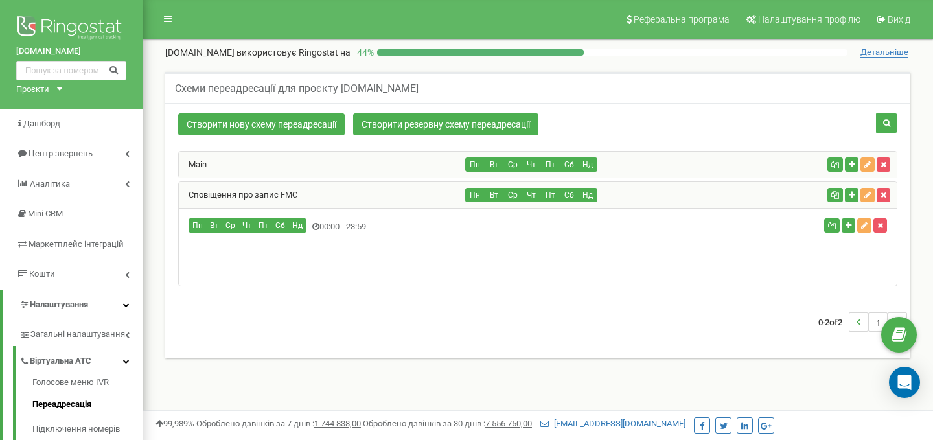
click at [368, 190] on div "Сповіщення про запис FMC" at bounding box center [322, 195] width 287 height 26
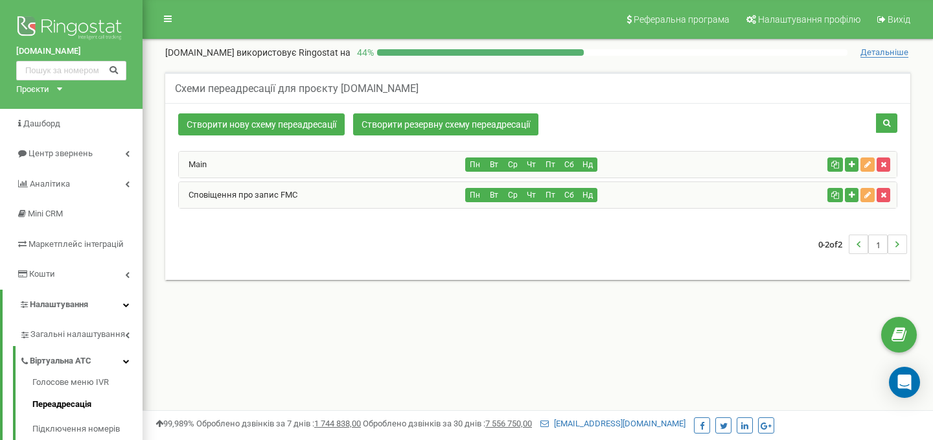
click at [366, 190] on div "Сповіщення про запис FMC" at bounding box center [322, 195] width 287 height 26
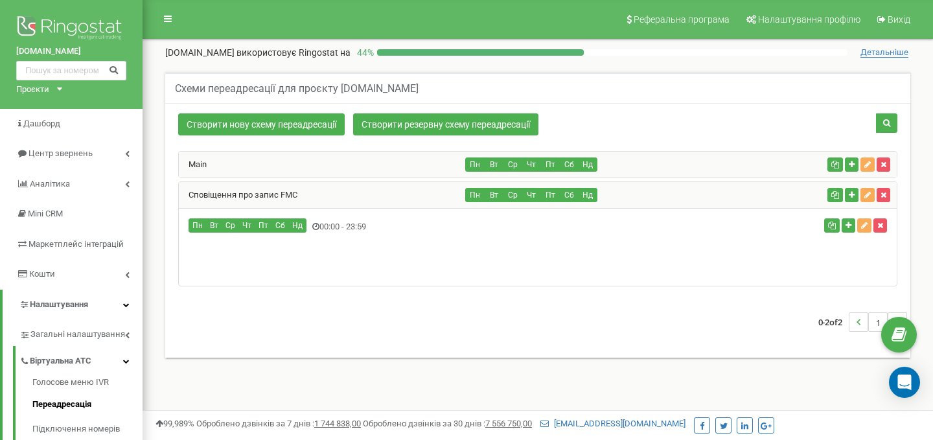
click at [366, 190] on div "Сповіщення про запис FMC" at bounding box center [322, 195] width 287 height 26
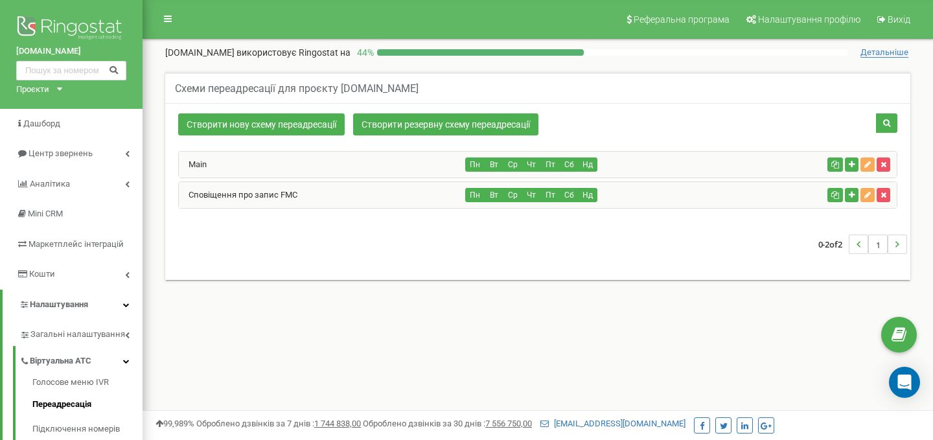
click at [376, 172] on div "Main" at bounding box center [322, 165] width 287 height 26
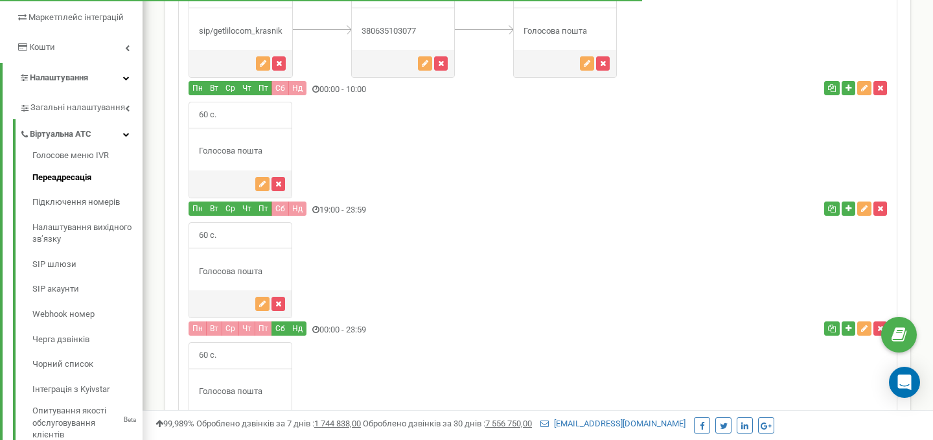
scroll to position [228, 0]
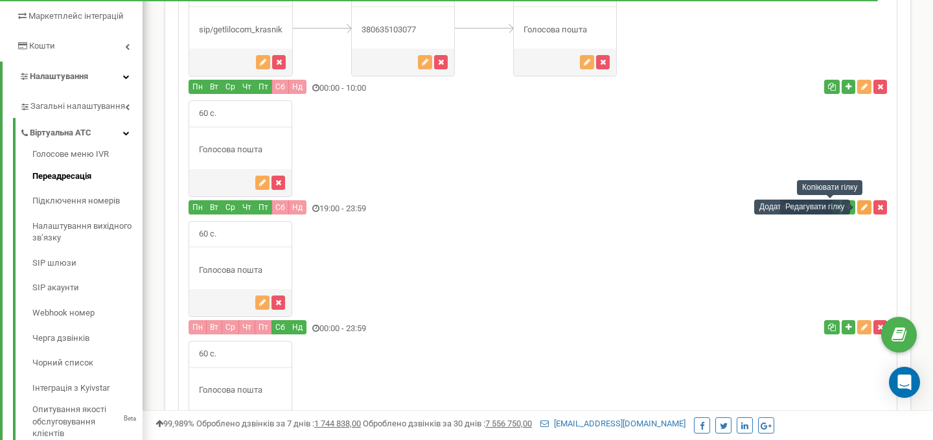
click at [861, 209] on icon "button" at bounding box center [864, 207] width 6 height 8
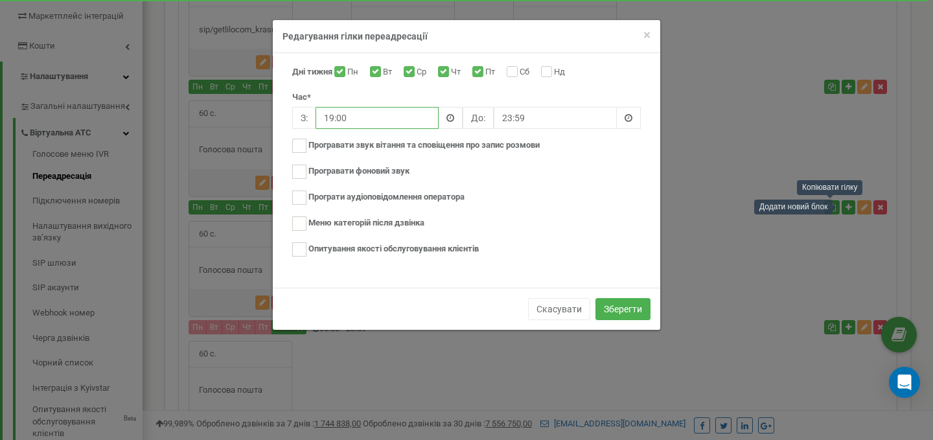
click at [385, 114] on input "19:00" at bounding box center [376, 118] width 123 height 22
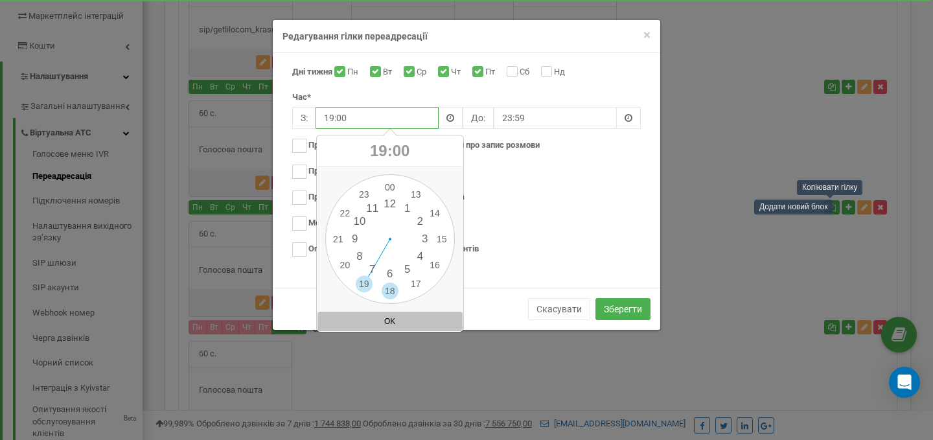
click at [388, 294] on div "00 1 2 3 4 5 6 7 8 9 10 11 12 13 14 15 16 17 18 19 20 21 22 23 00 05 10 15 20 2…" at bounding box center [390, 239] width 130 height 130
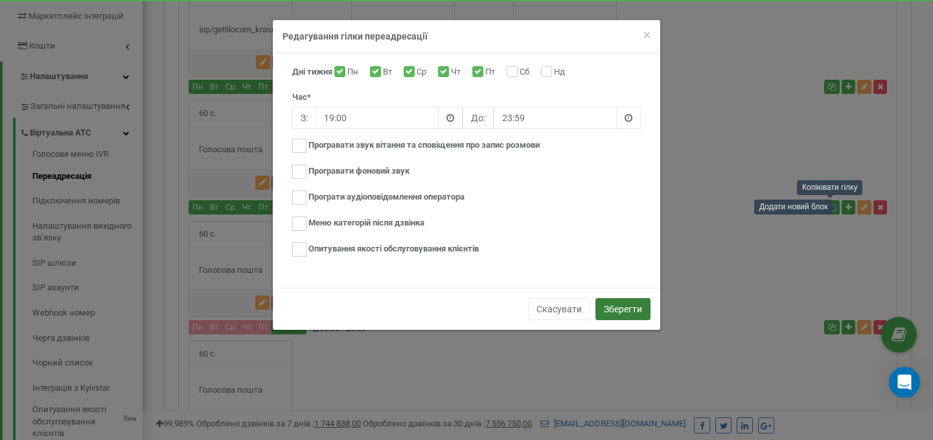
click at [622, 313] on button "Зберегти" at bounding box center [622, 309] width 55 height 22
click at [626, 310] on button "Зберегти" at bounding box center [622, 309] width 55 height 22
click at [647, 37] on span "×" at bounding box center [646, 35] width 7 height 16
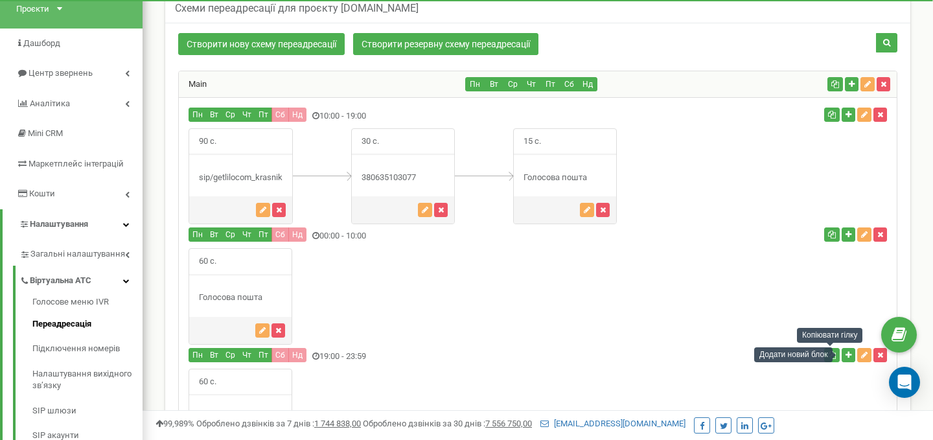
scroll to position [4, 0]
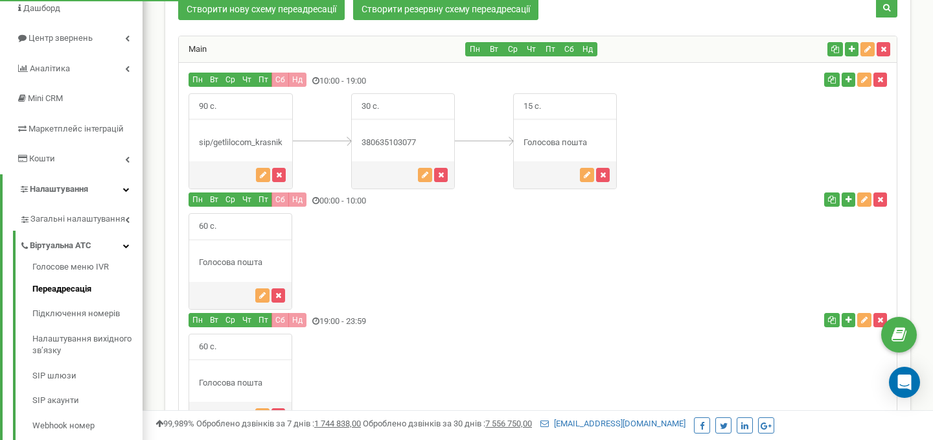
scroll to position [114, 0]
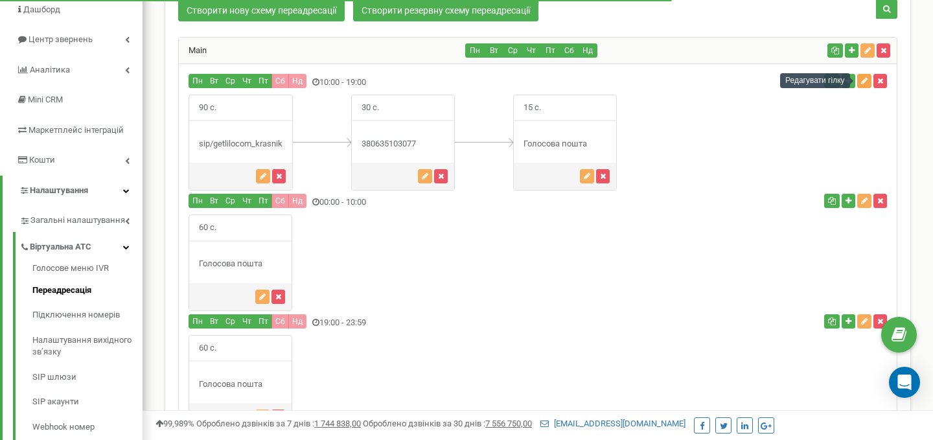
click at [864, 81] on icon "button" at bounding box center [864, 81] width 6 height 8
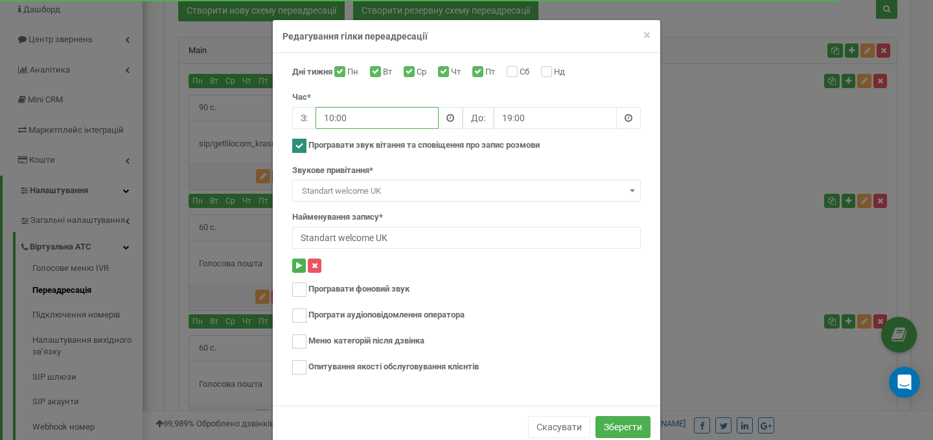
click at [359, 117] on input "10:00" at bounding box center [376, 118] width 123 height 22
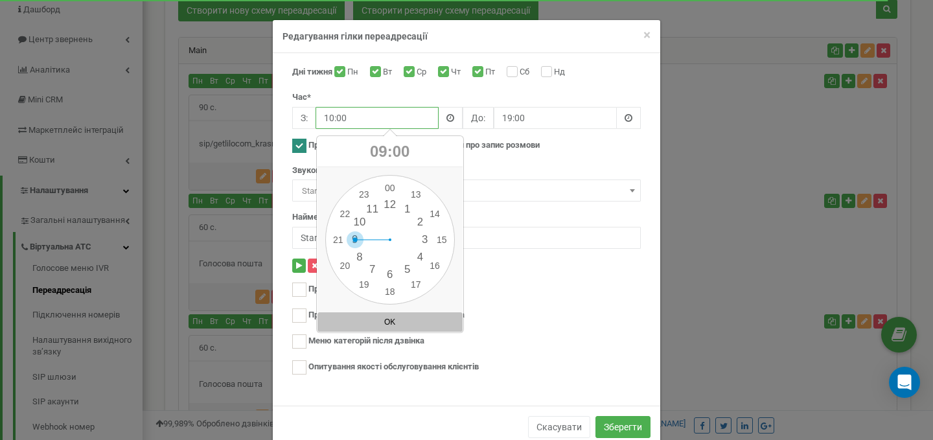
click at [354, 238] on div "00 1 2 3 4 5 6 7 8 9 10 11 12 13 14 15 16 17 18 19 20 21 22 23 00 05 10 15 20 2…" at bounding box center [390, 240] width 130 height 130
click at [514, 117] on input "19:00" at bounding box center [555, 118] width 123 height 22
click at [341, 120] on input "10:00" at bounding box center [376, 118] width 123 height 22
click at [358, 233] on div "00 1 2 3 4 5 6 7 8 9 10 11 12 13 14 15 16 17 18 19 20 21 22 23 00 05 10 15 20 2…" at bounding box center [390, 240] width 130 height 130
click at [387, 187] on div "00 1 2 3 4 5 6 7 8 9 10 11 12 13 14 15 16 17 18 19 20 21 22 23 00 05 10 15 20 2…" at bounding box center [390, 240] width 130 height 130
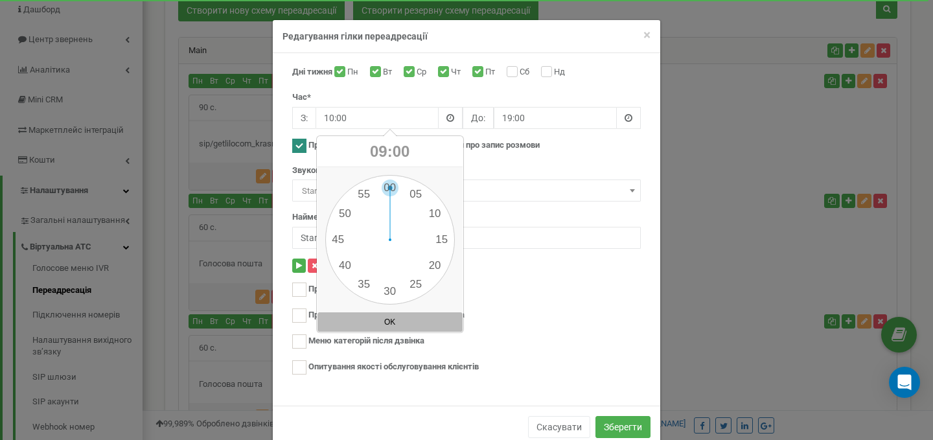
click at [387, 319] on button "OK" at bounding box center [389, 321] width 145 height 19
type input "09:00"
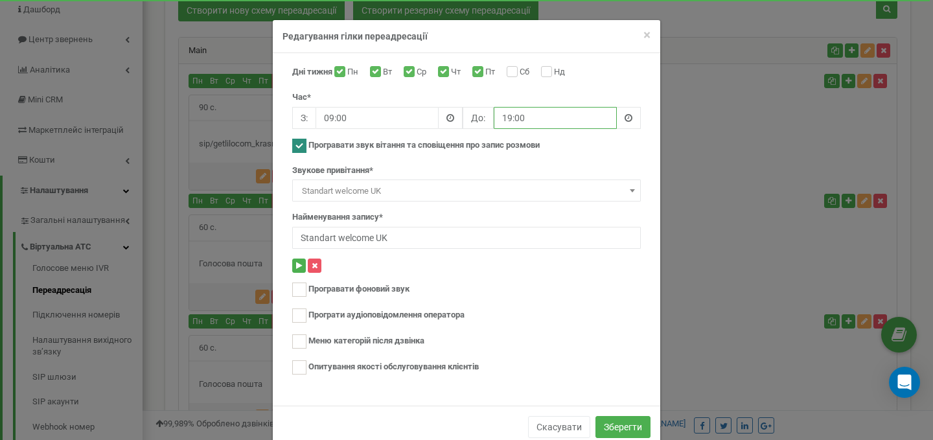
click at [527, 109] on input "19:00" at bounding box center [555, 118] width 123 height 22
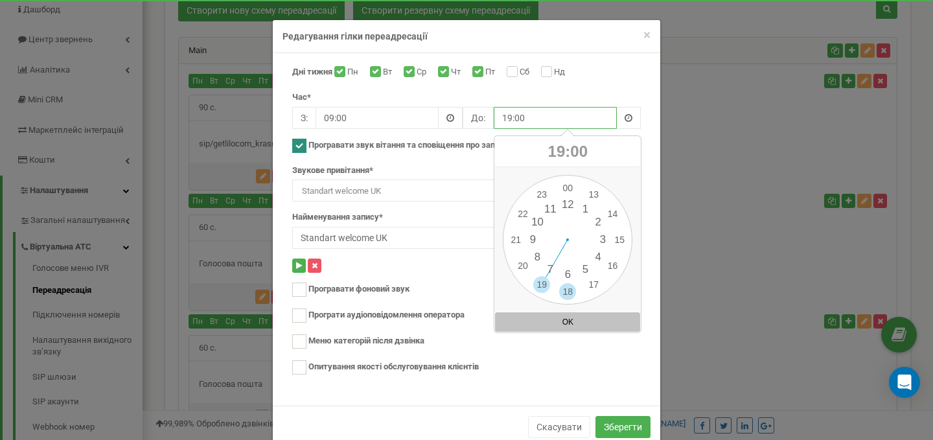
click at [569, 288] on div "00 1 2 3 4 5 6 7 8 9 10 11 12 13 14 15 16 17 18 19 20 21 22 23 00 05 10 15 20 2…" at bounding box center [568, 240] width 130 height 130
click at [566, 187] on div "00 1 2 3 4 5 6 7 8 9 10 11 12 13 14 15 16 17 18 19 20 21 22 23 00 05 10 15 20 2…" at bounding box center [568, 240] width 130 height 130
click at [560, 325] on button "OK" at bounding box center [567, 321] width 145 height 19
type input "18:00"
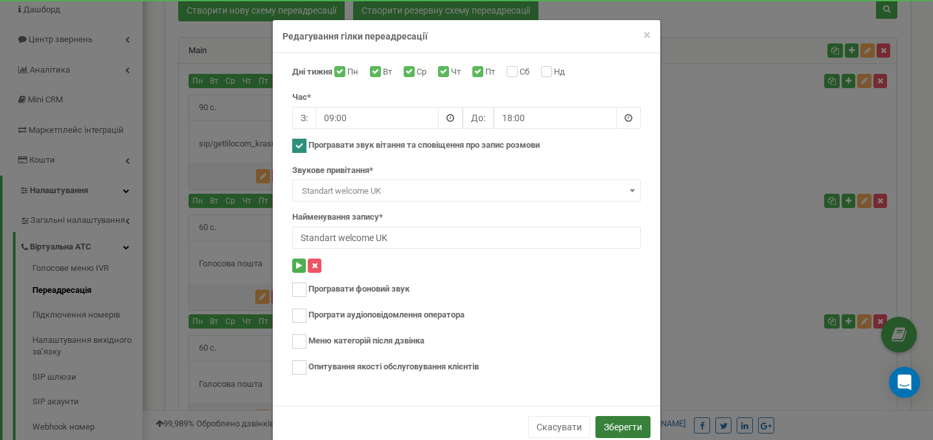
click at [617, 420] on button "Зберегти" at bounding box center [622, 427] width 55 height 22
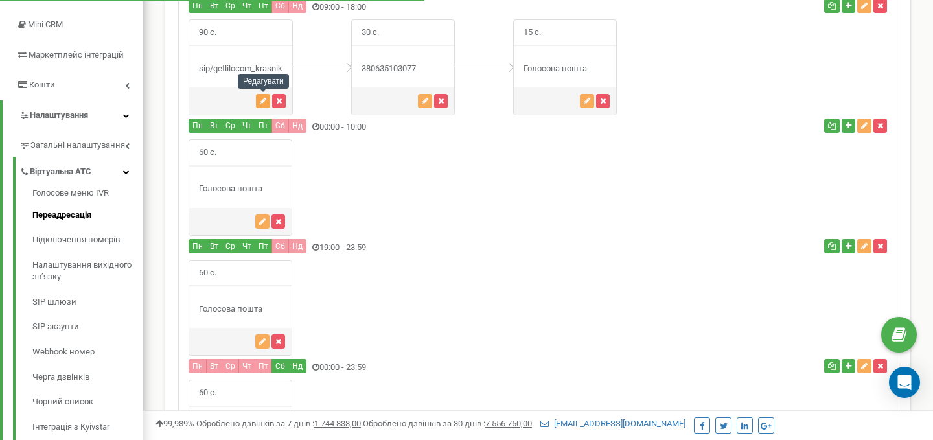
click at [261, 106] on button "button" at bounding box center [263, 101] width 14 height 14
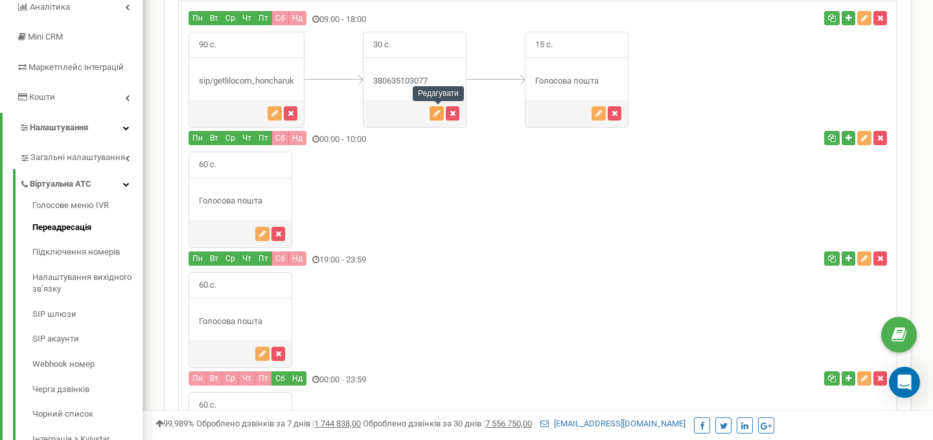
click at [439, 111] on icon "button" at bounding box center [436, 113] width 6 height 8
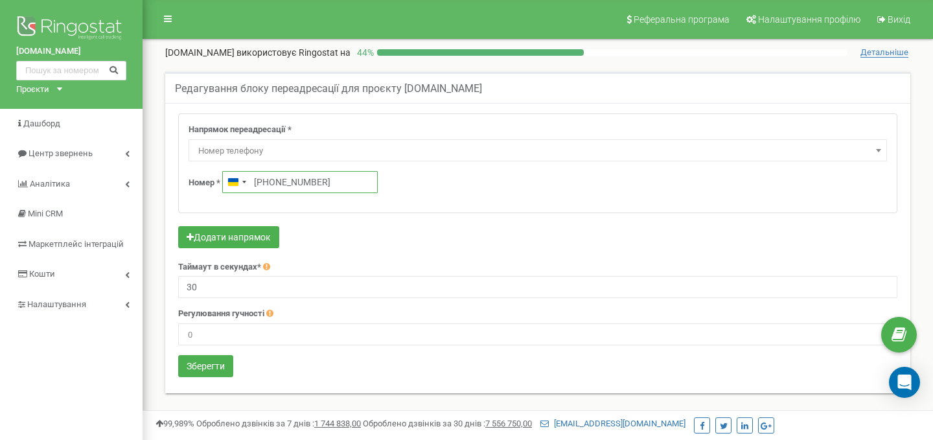
click at [332, 182] on input "[PHONE_NUMBER]" at bounding box center [299, 182] width 155 height 22
drag, startPoint x: 340, startPoint y: 183, endPoint x: 261, endPoint y: 182, distance: 79.0
click at [261, 182] on input "[PHONE_NUMBER]" at bounding box center [299, 182] width 155 height 22
paste input "63 234 3224"
click at [280, 178] on input "[PHONE_NUMBER]" at bounding box center [299, 182] width 155 height 22
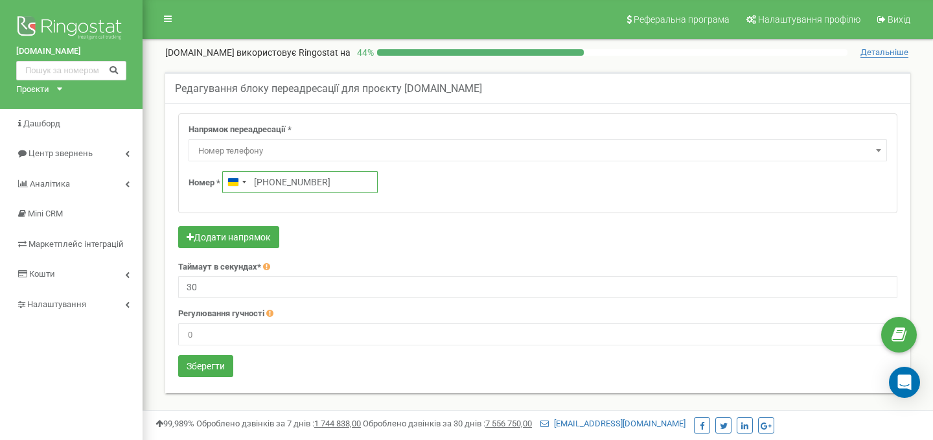
click at [326, 173] on input "[PHONE_NUMBER]" at bounding box center [299, 182] width 155 height 22
click at [347, 179] on input "[PHONE_NUMBER]" at bounding box center [299, 182] width 155 height 22
type input "[PHONE_NUMBER]"
click at [217, 361] on button "Зберегти" at bounding box center [205, 366] width 55 height 22
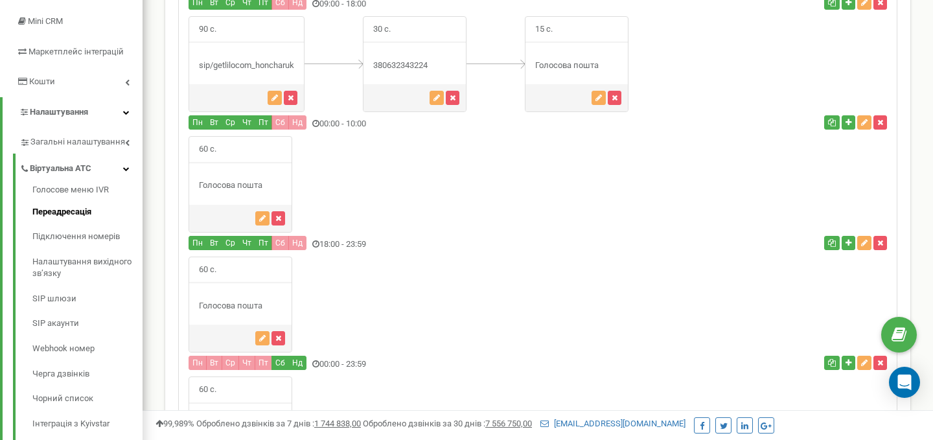
scroll to position [192, 0]
click at [868, 124] on button "button" at bounding box center [864, 123] width 14 height 14
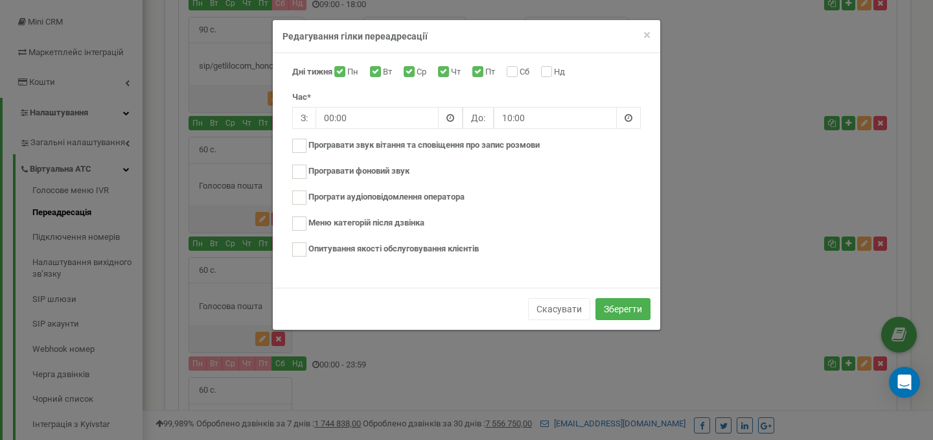
click at [630, 111] on span at bounding box center [629, 118] width 24 height 22
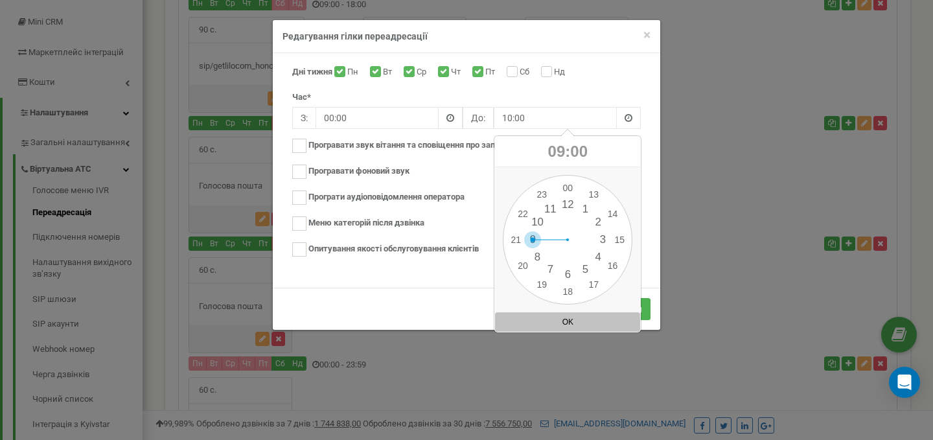
click at [536, 233] on div "00 1 2 3 4 5 6 7 8 9 10 11 12 13 14 15 16 17 18 19 20 21 22 23 00 05 10 15 20 2…" at bounding box center [568, 240] width 130 height 130
click at [575, 316] on button "OK" at bounding box center [567, 321] width 145 height 19
type input "09:00"
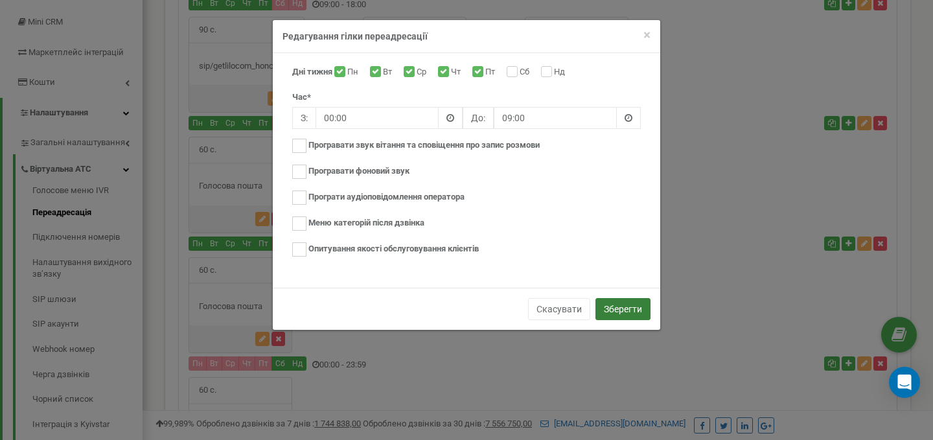
click at [618, 304] on button "Зберегти" at bounding box center [622, 309] width 55 height 22
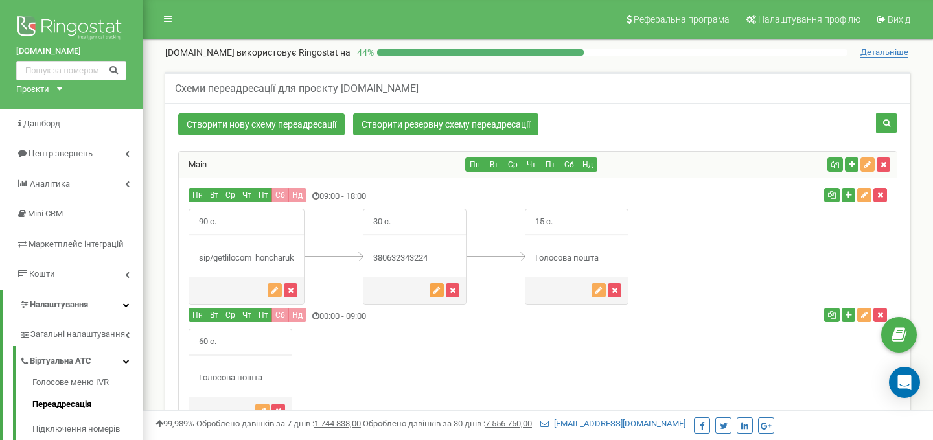
click at [440, 290] on icon "button" at bounding box center [436, 290] width 6 height 8
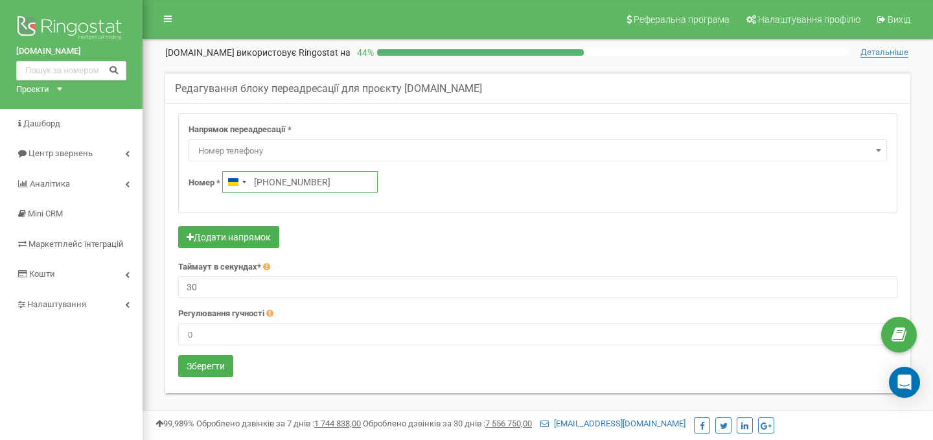
click at [340, 185] on input "[PHONE_NUMBER]" at bounding box center [299, 182] width 155 height 22
click at [897, 389] on div "Open Intercom Messenger" at bounding box center [904, 382] width 34 height 34
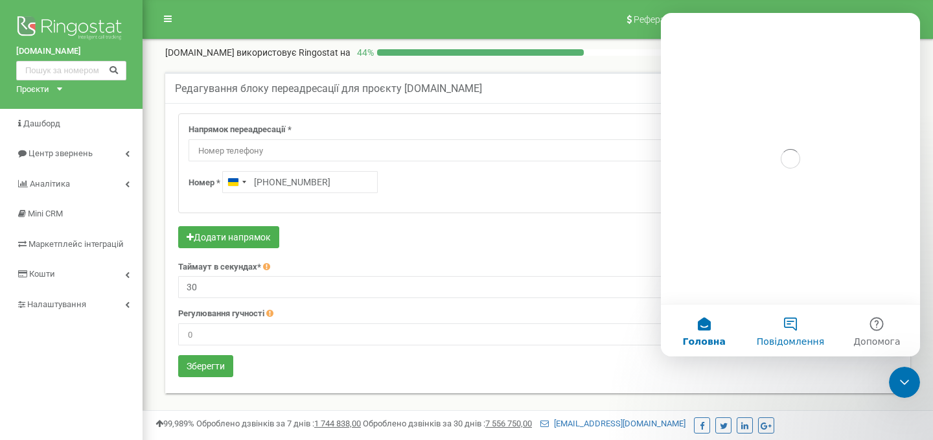
click at [783, 332] on button "Повідомлення" at bounding box center [790, 330] width 86 height 52
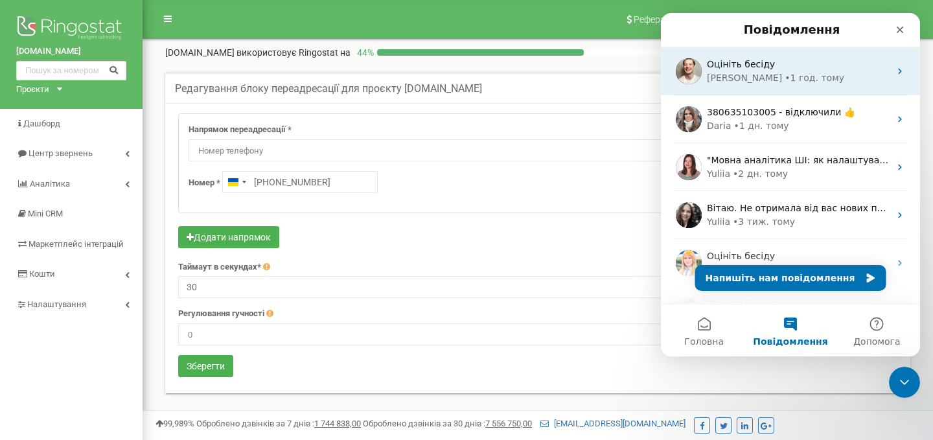
click at [784, 79] on div "• 1 год. тому" at bounding box center [814, 78] width 60 height 14
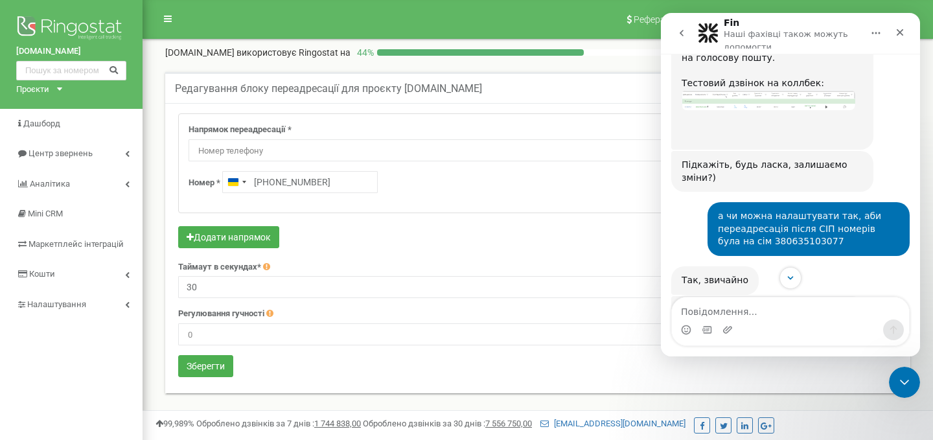
scroll to position [1848, 0]
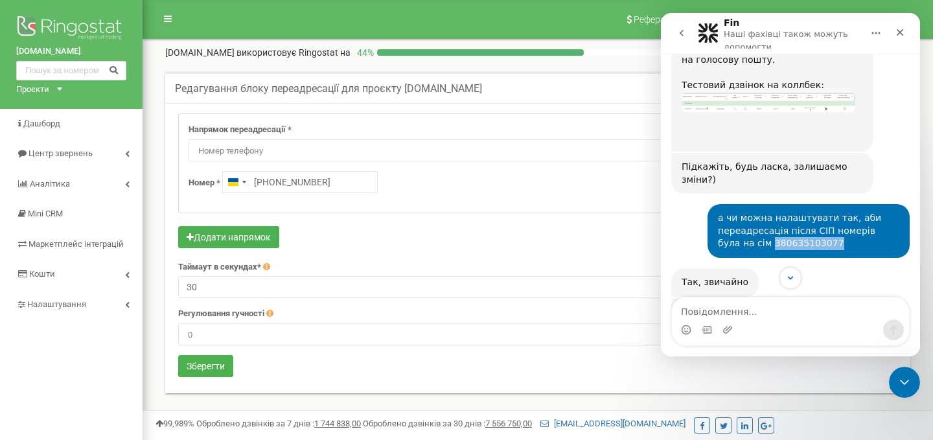
drag, startPoint x: 814, startPoint y: 183, endPoint x: 737, endPoint y: 183, distance: 77.1
click at [737, 212] on div "а чи можна налаштувати так, аби переадресація після СІП номерів була на сім 380…" at bounding box center [808, 231] width 181 height 38
copy div "380635103077"
click at [334, 181] on input "+380632343224" at bounding box center [299, 182] width 155 height 22
drag, startPoint x: 333, startPoint y: 179, endPoint x: 270, endPoint y: 179, distance: 62.8
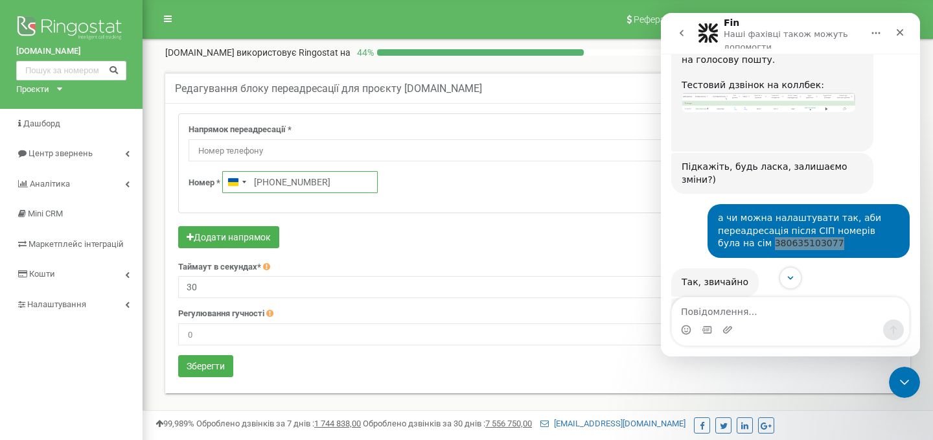
click at [270, 179] on input "+380632343224" at bounding box center [299, 182] width 155 height 22
drag, startPoint x: 338, startPoint y: 181, endPoint x: 258, endPoint y: 180, distance: 80.3
click at [258, 180] on input "+38380635103077" at bounding box center [299, 182] width 155 height 22
type input "+380 63 510 3077"
click at [208, 368] on button "Зберегти" at bounding box center [205, 366] width 55 height 22
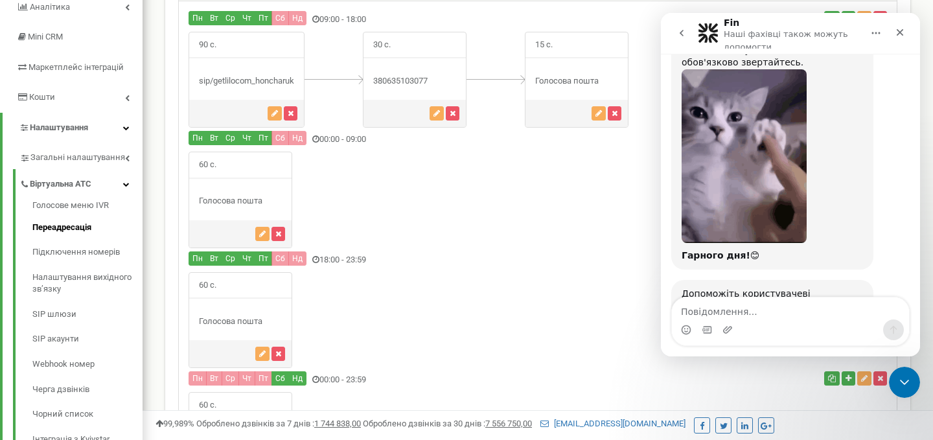
scroll to position [2332, 0]
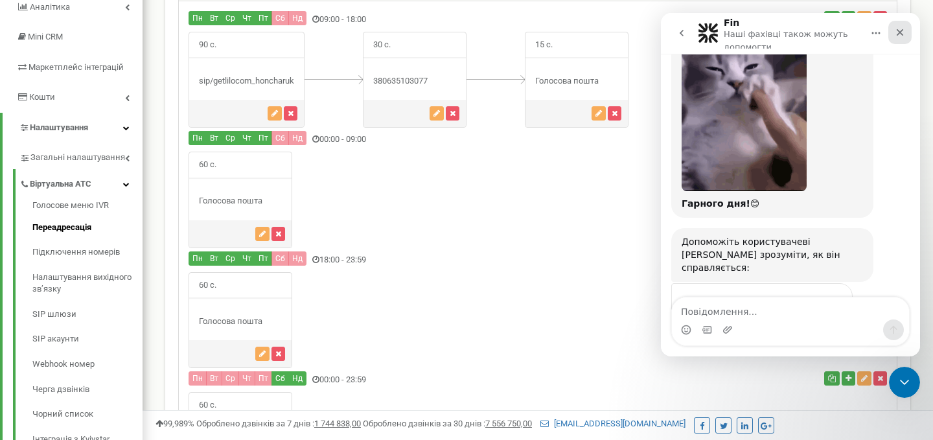
click at [900, 33] on icon "Закрити" at bounding box center [900, 32] width 7 height 7
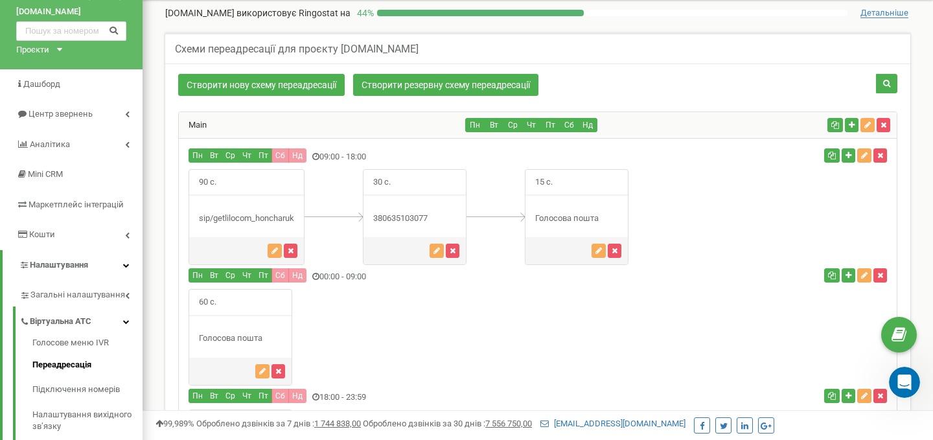
scroll to position [41, 0]
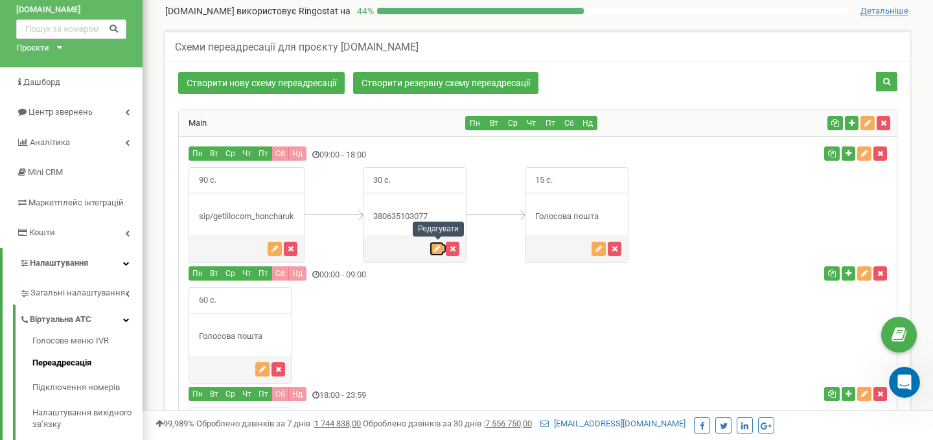
click at [446, 245] on link at bounding box center [437, 249] width 16 height 10
click at [440, 246] on icon "button" at bounding box center [436, 249] width 6 height 8
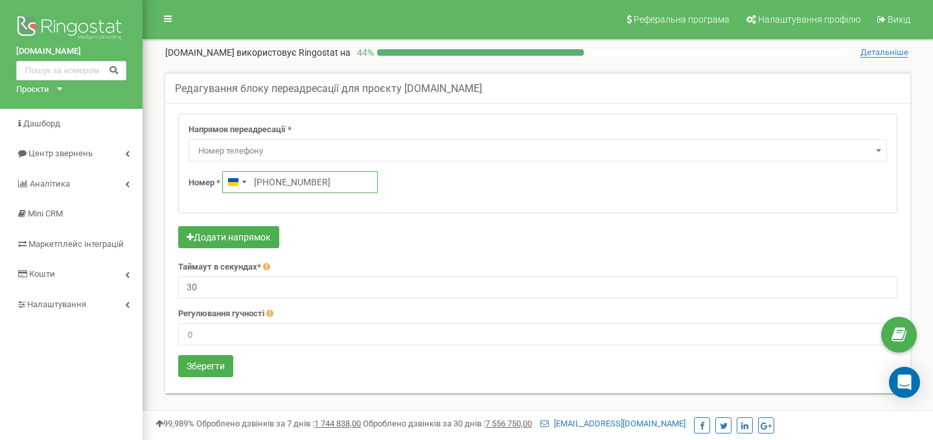
click at [301, 183] on input "[PHONE_NUMBER]" at bounding box center [299, 182] width 155 height 22
drag, startPoint x: 332, startPoint y: 183, endPoint x: 261, endPoint y: 181, distance: 70.7
click at [261, 181] on input "[PHONE_NUMBER]" at bounding box center [299, 182] width 155 height 22
paste input "63 234 3224"
type input "[PHONE_NUMBER]"
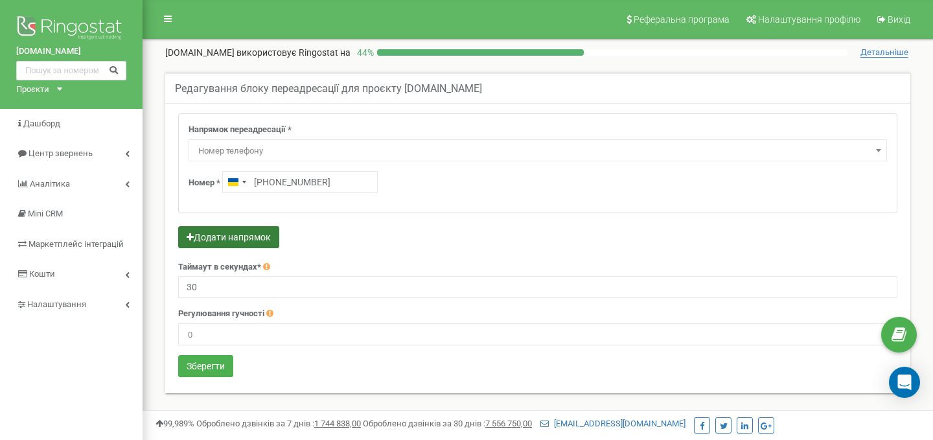
click at [255, 234] on button "Додати напрямок" at bounding box center [228, 237] width 101 height 22
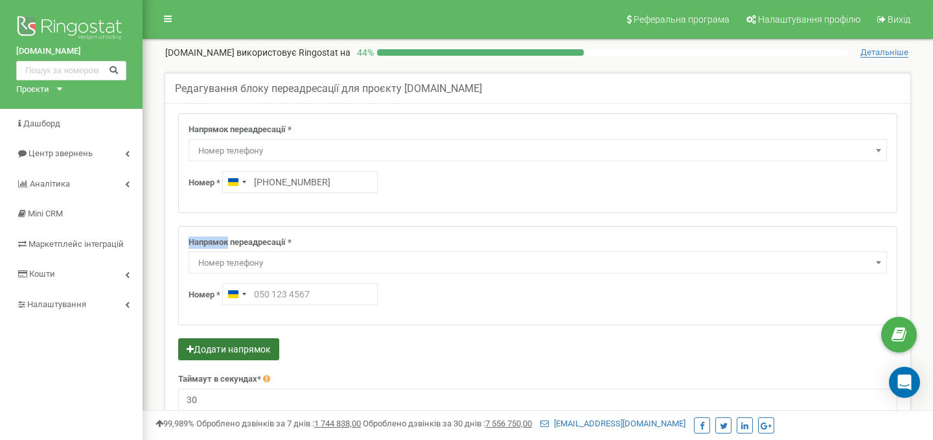
click at [255, 234] on div "Напрямок переадресації * Не використовувати Голосова пошта IVR Webhook номер пе…" at bounding box center [538, 276] width 718 height 98
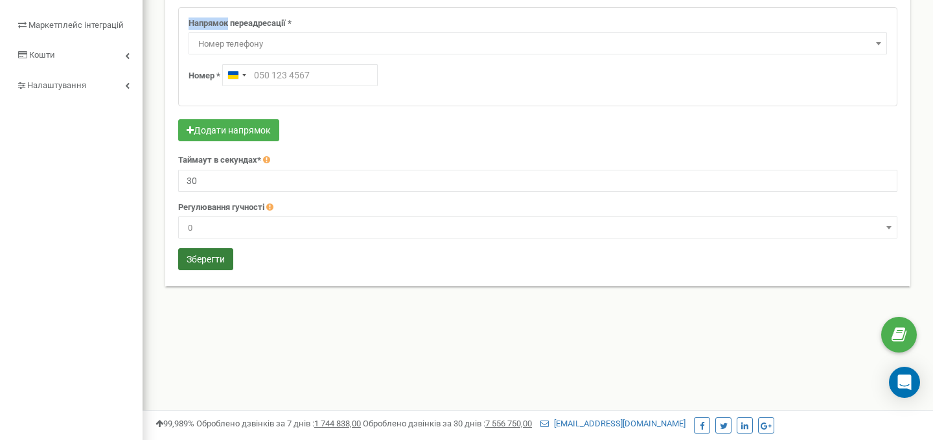
click at [229, 255] on button "Зберегти" at bounding box center [205, 259] width 55 height 22
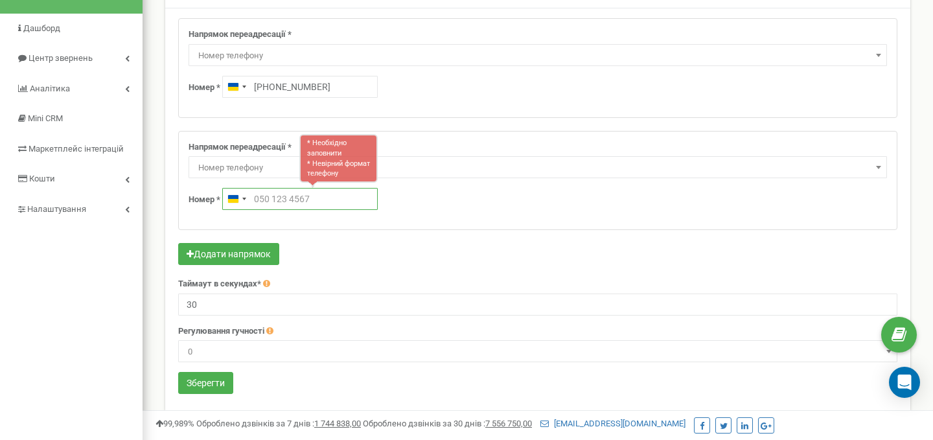
scroll to position [96, 0]
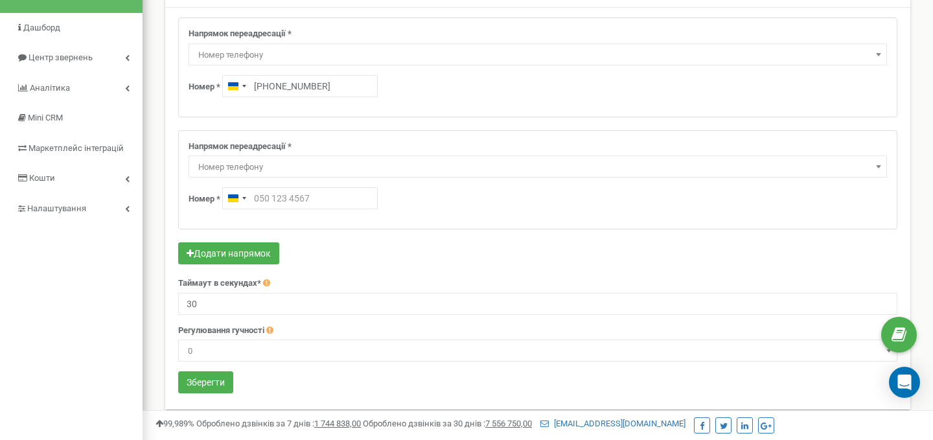
click at [415, 136] on div "Напрямок переадресації * Не використовувати Голосова пошта IVR Webhook номер пе…" at bounding box center [538, 180] width 718 height 98
click at [292, 115] on div "Напрямок переадресації * Не використовувати Голосова пошта IVR Webhook номер пе…" at bounding box center [538, 67] width 718 height 98
click at [275, 159] on span "Номер телефону" at bounding box center [537, 167] width 689 height 18
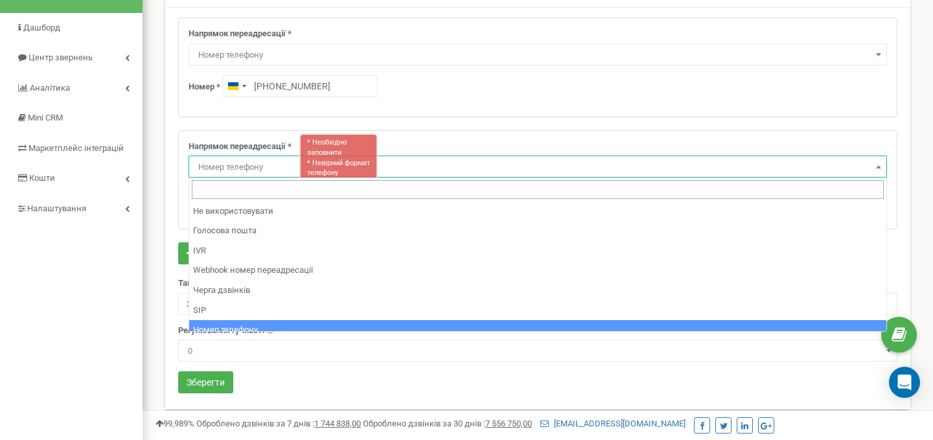
click at [279, 121] on div "Напрямок переадресації * Не використовувати Голосова пошта IVR Webhook номер пе…" at bounding box center [537, 123] width 719 height 212
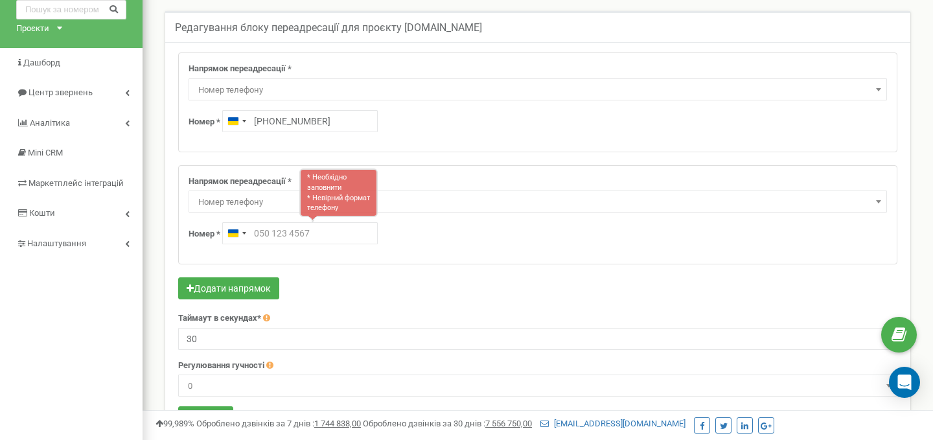
scroll to position [19, 0]
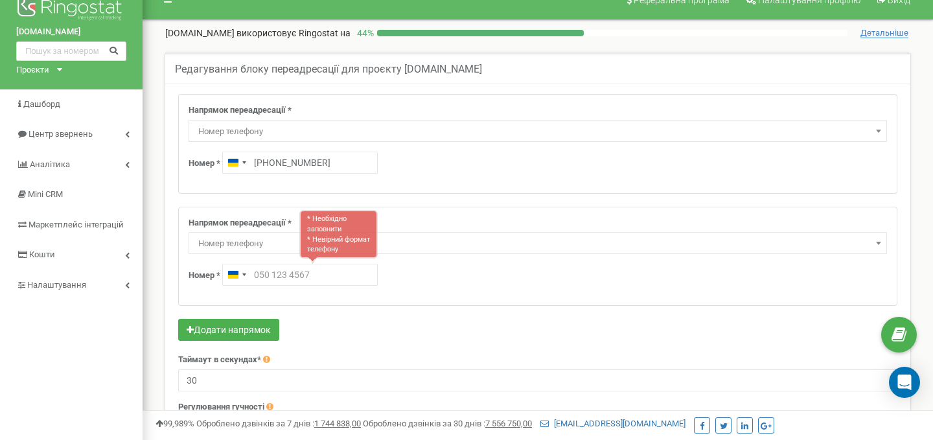
click at [205, 262] on div "Напрямок переадресації * Не використовувати Голосова пошта IVR Webhook номер пе…" at bounding box center [538, 256] width 718 height 98
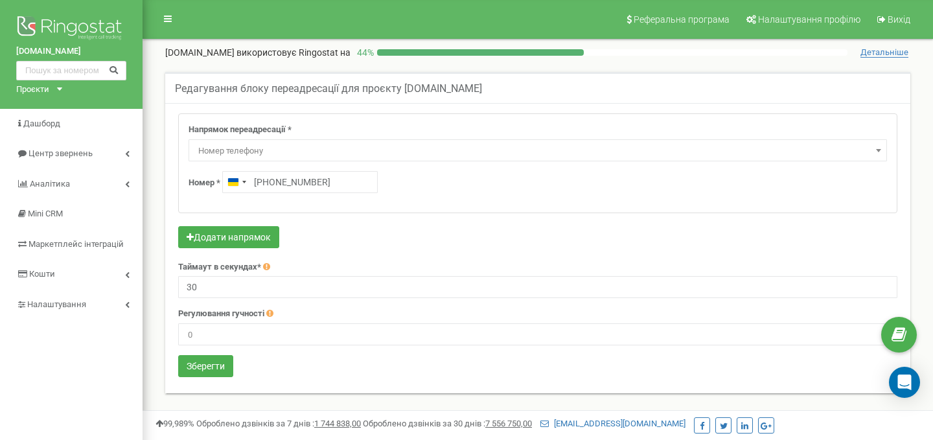
click at [336, 183] on input "+380635103077" at bounding box center [299, 182] width 155 height 22
type input "380632343224"
click at [207, 361] on button "Зберегти" at bounding box center [205, 366] width 55 height 22
